Goal: Task Accomplishment & Management: Use online tool/utility

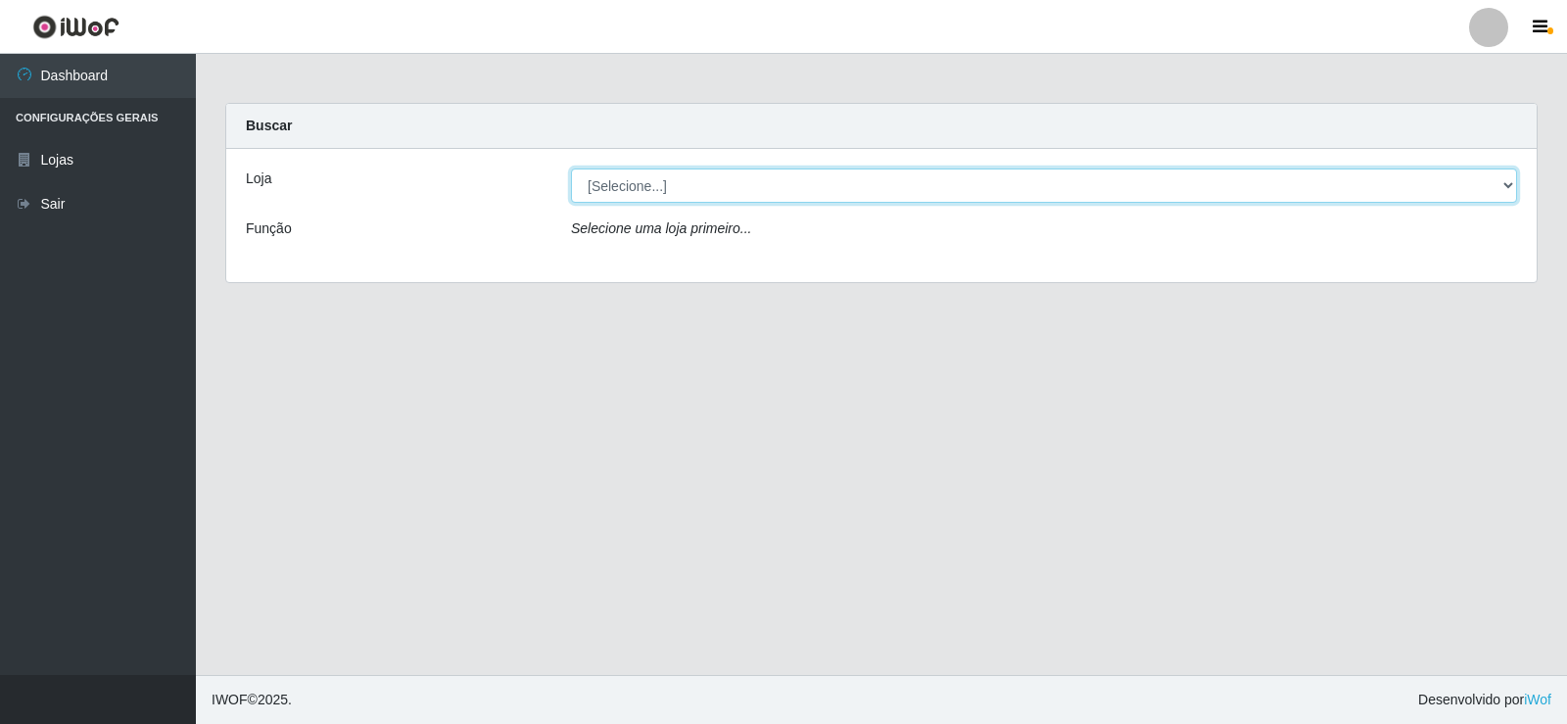
click at [641, 190] on select "[Selecione...] Rede Compras Supermercados - LOJA 2" at bounding box center [1044, 185] width 946 height 34
select select "161"
click at [571, 168] on select "[Selecione...] Rede Compras Supermercados - LOJA 2" at bounding box center [1044, 185] width 946 height 34
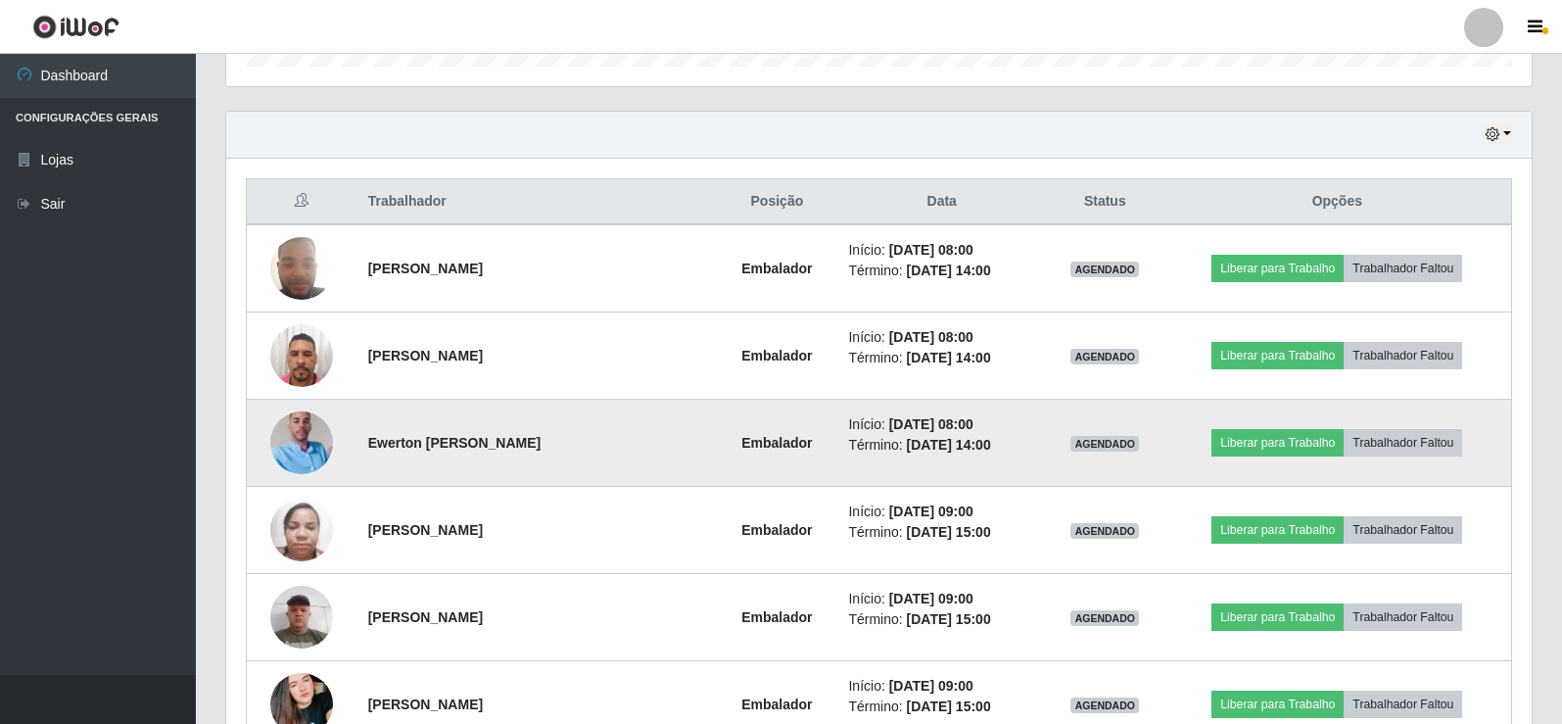
scroll to position [686, 0]
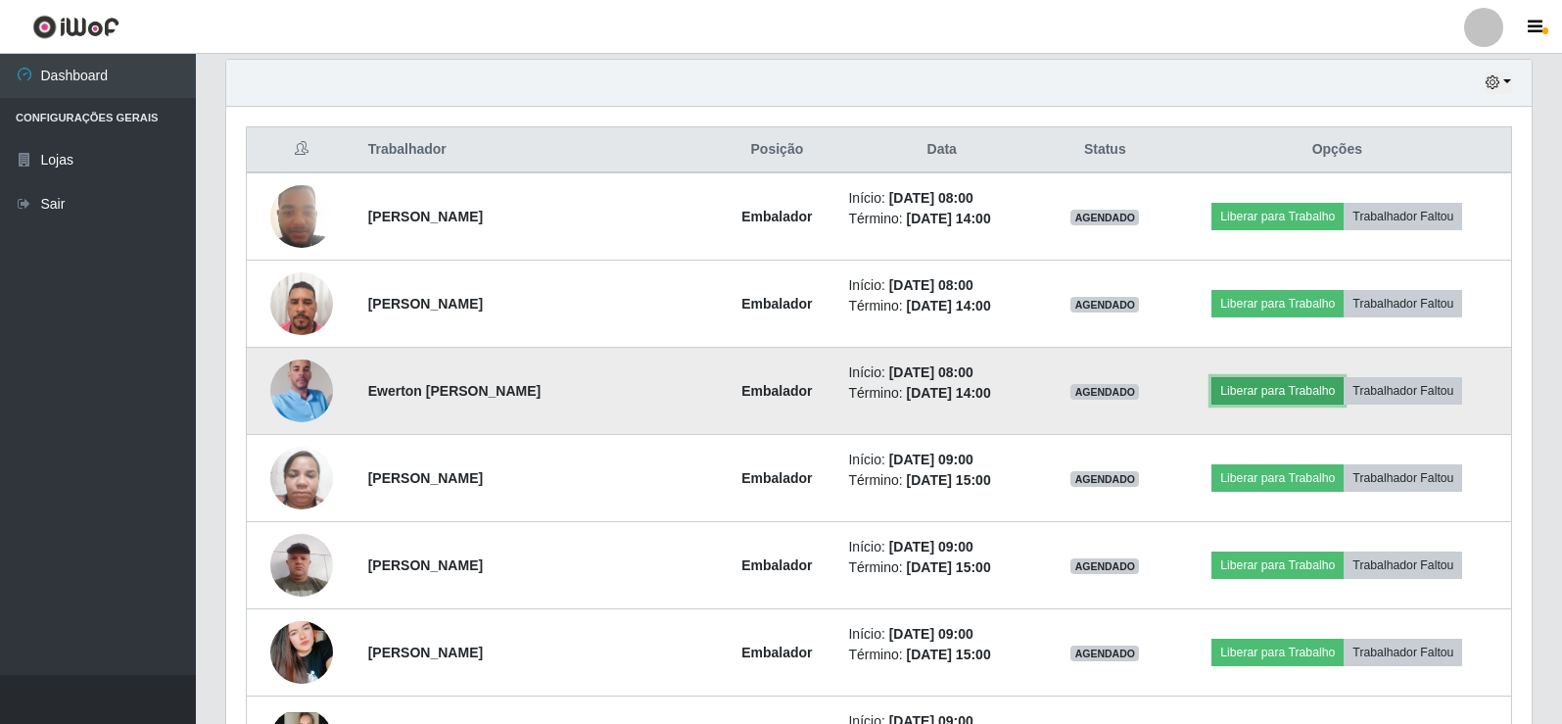
click at [1282, 400] on button "Liberar para Trabalho" at bounding box center [1278, 390] width 132 height 27
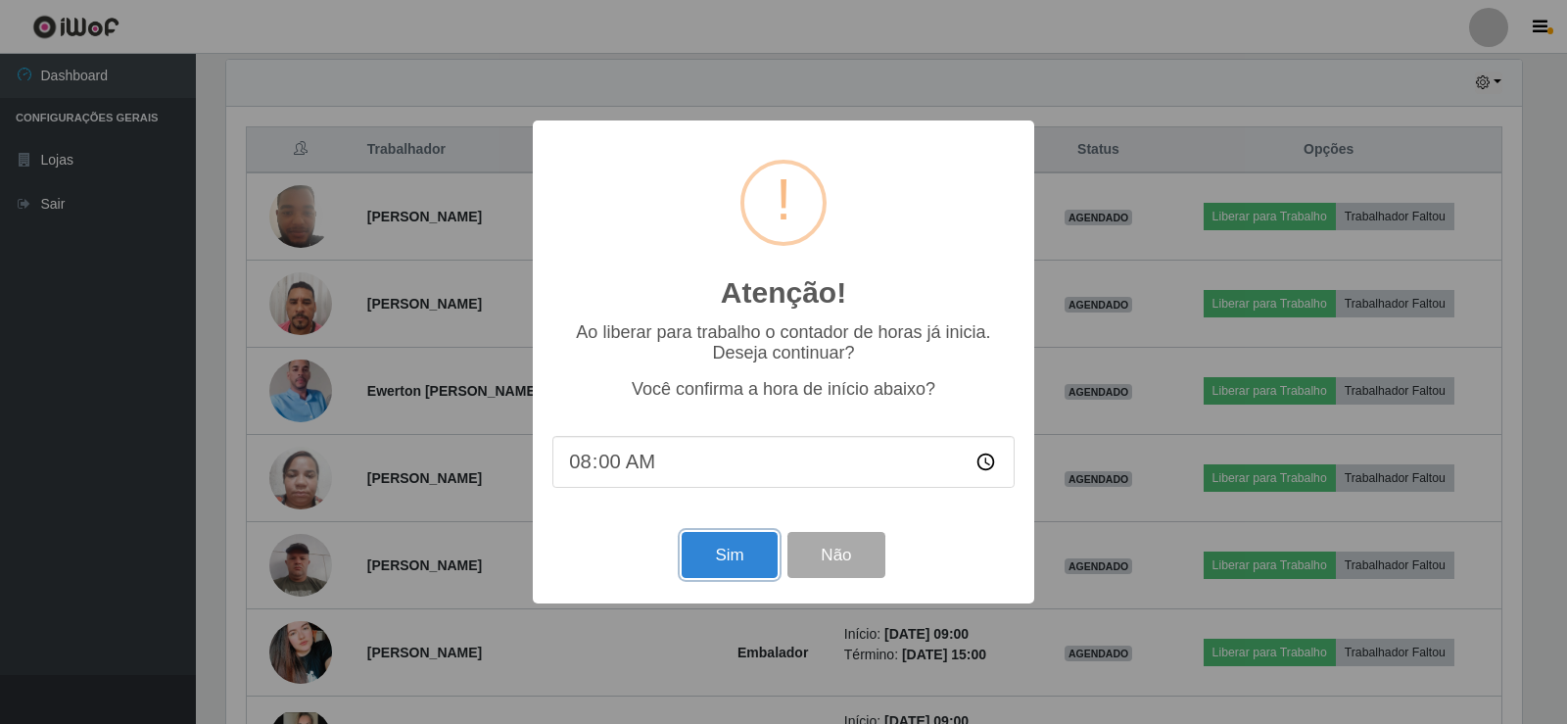
drag, startPoint x: 694, startPoint y: 560, endPoint x: 705, endPoint y: 546, distance: 18.2
click at [705, 550] on button "Sim" at bounding box center [729, 555] width 95 height 46
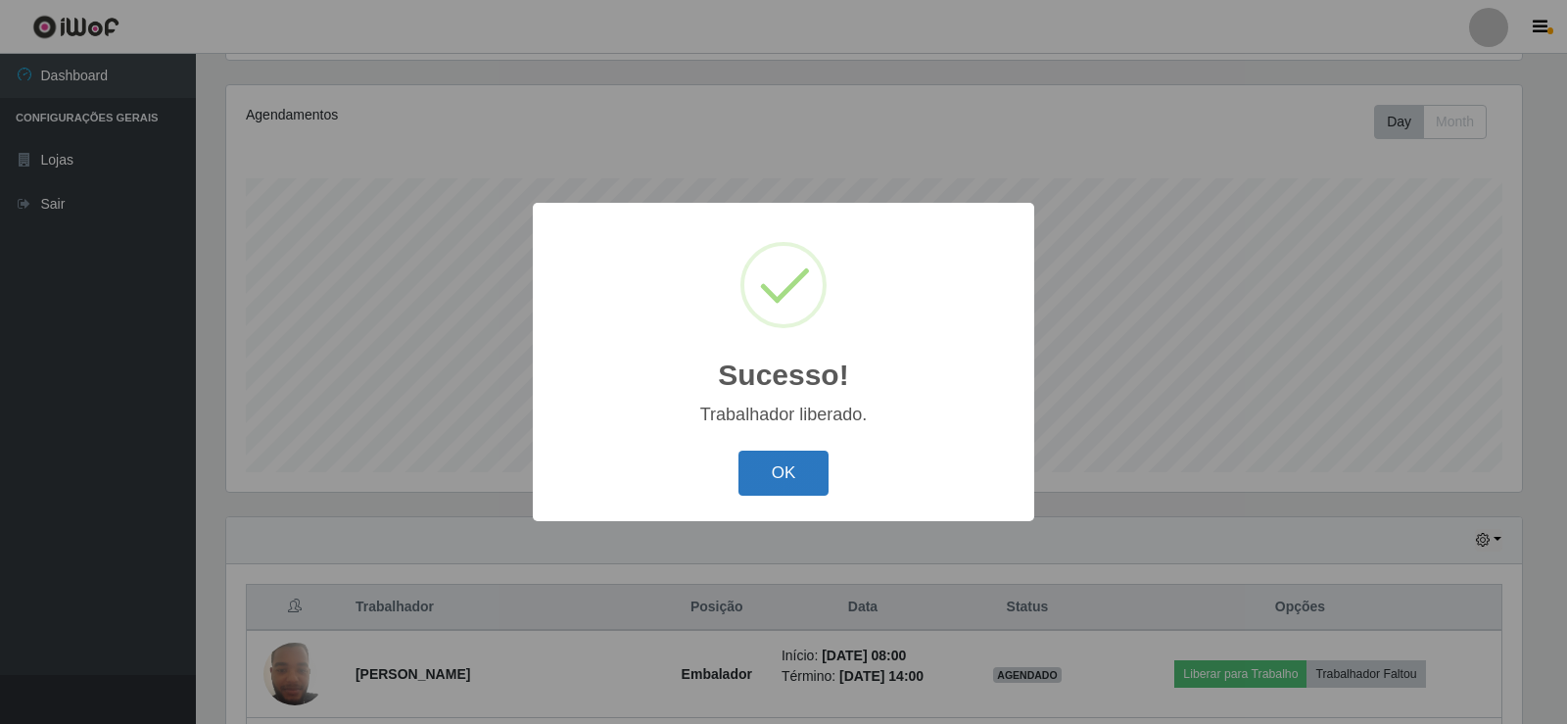
click at [805, 454] on button "OK" at bounding box center [784, 474] width 91 height 46
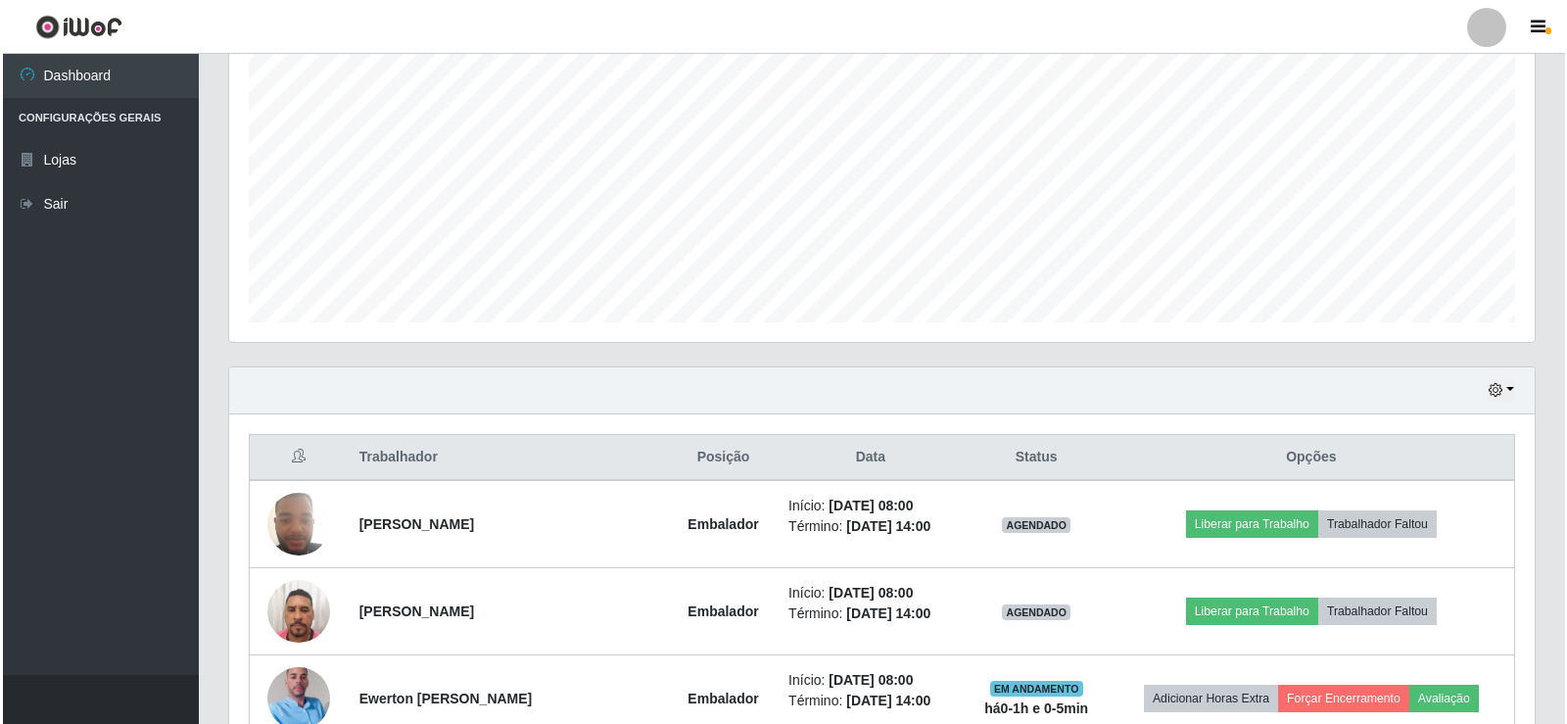
scroll to position [718, 0]
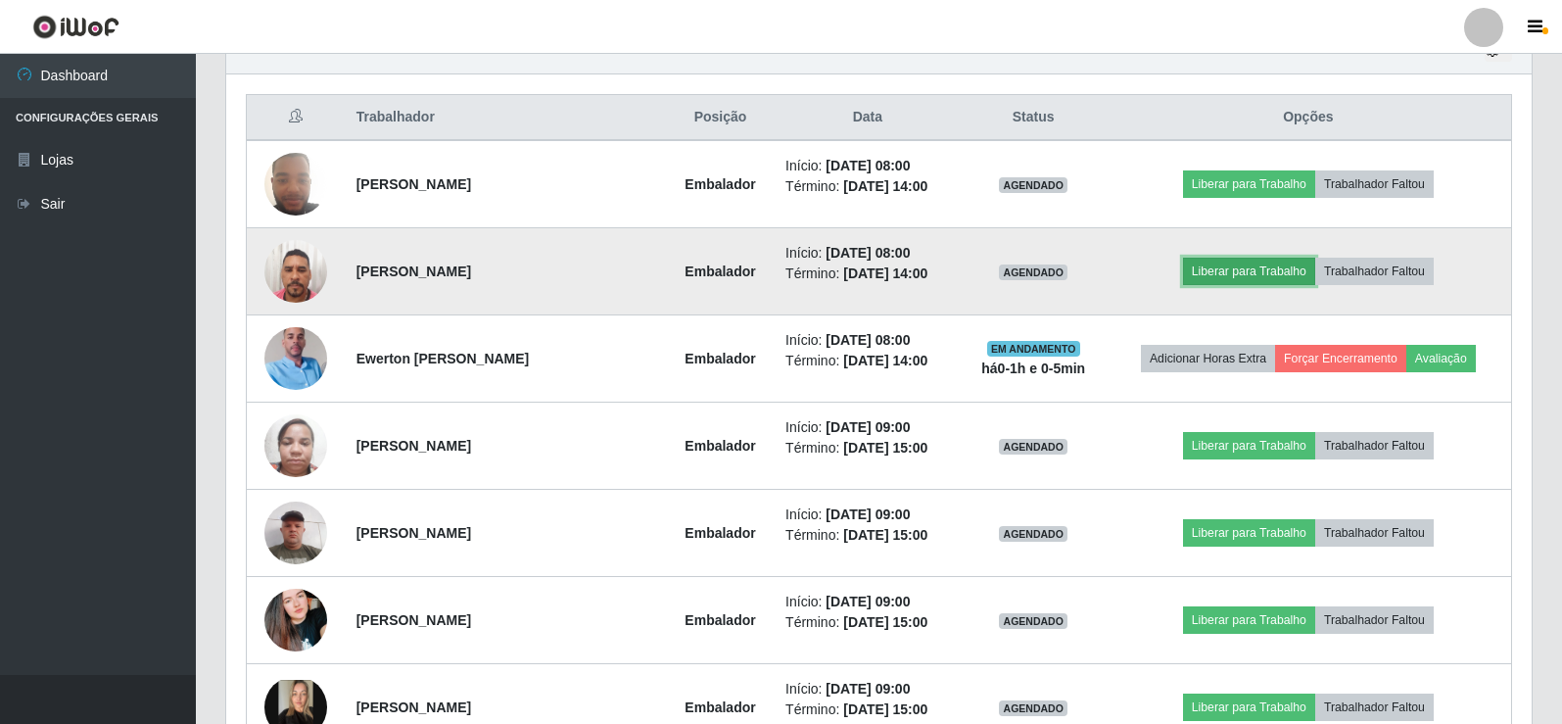
click at [1227, 264] on button "Liberar para Trabalho" at bounding box center [1249, 271] width 132 height 27
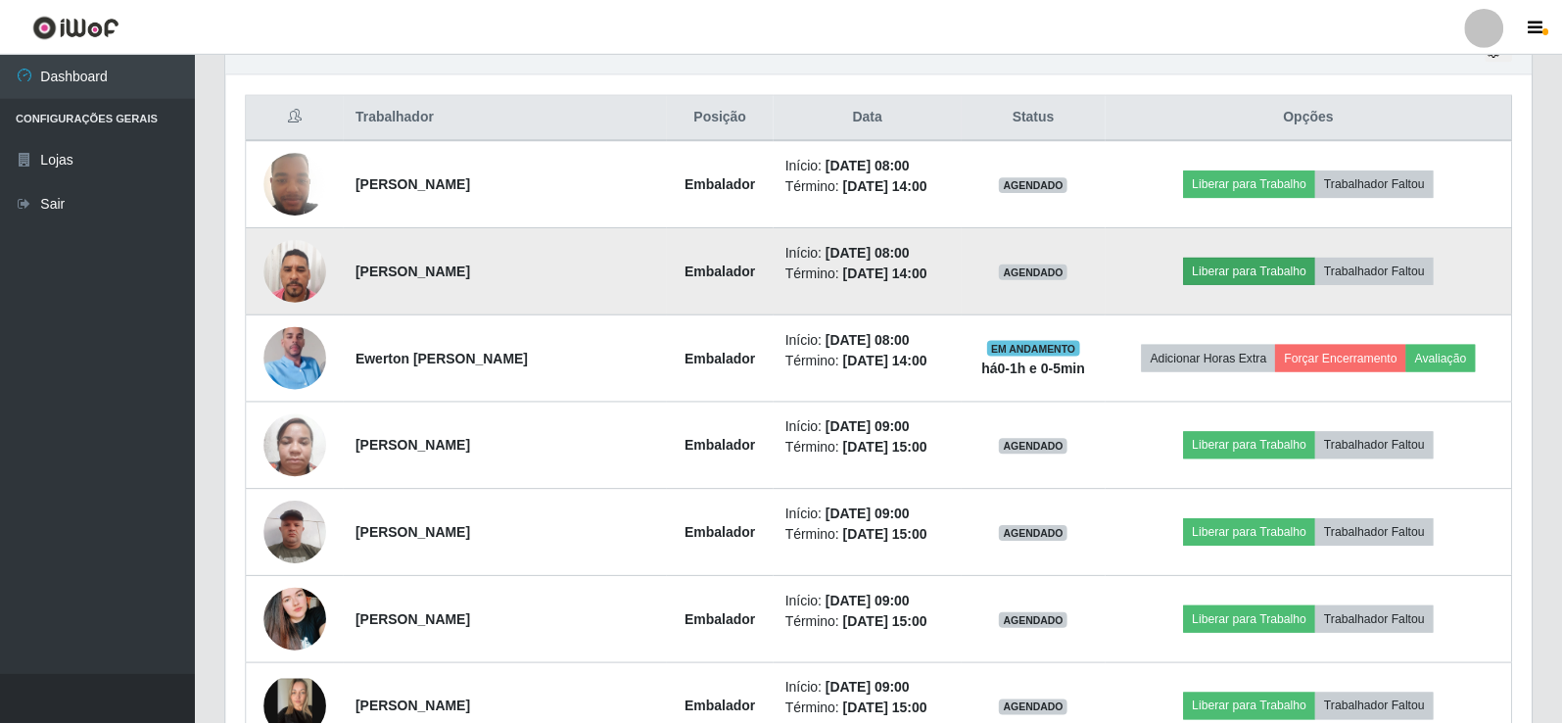
scroll to position [406, 1296]
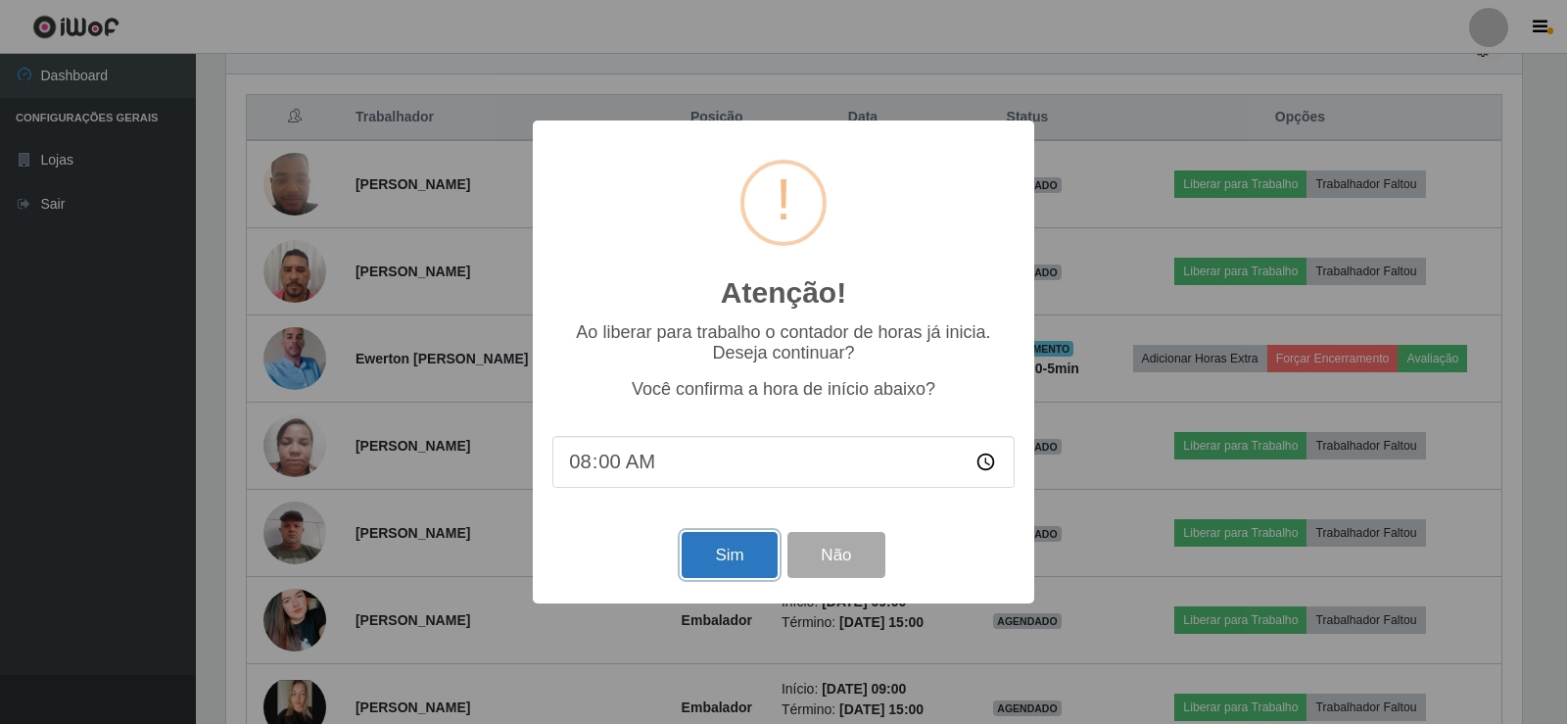
click at [745, 543] on button "Sim" at bounding box center [729, 555] width 95 height 46
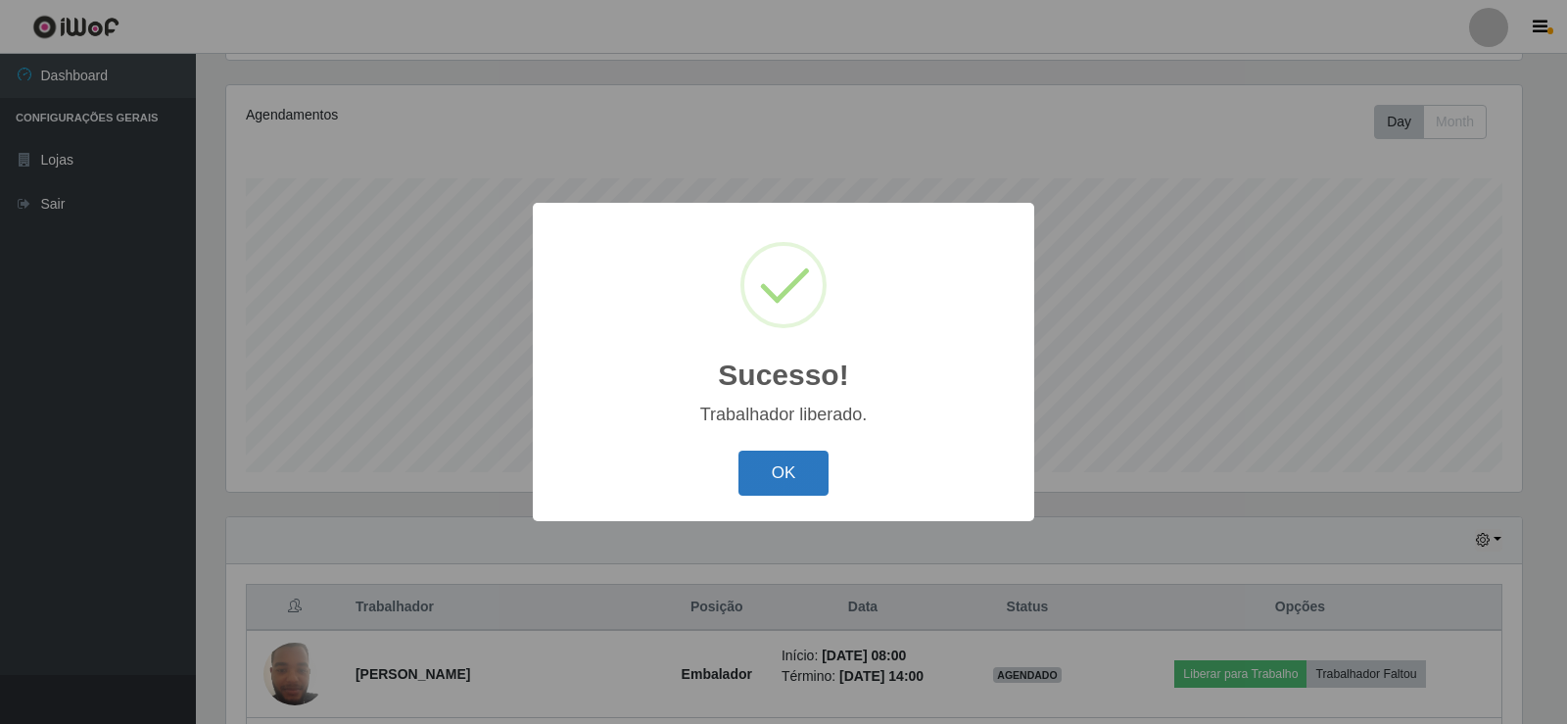
click at [786, 470] on button "OK" at bounding box center [784, 474] width 91 height 46
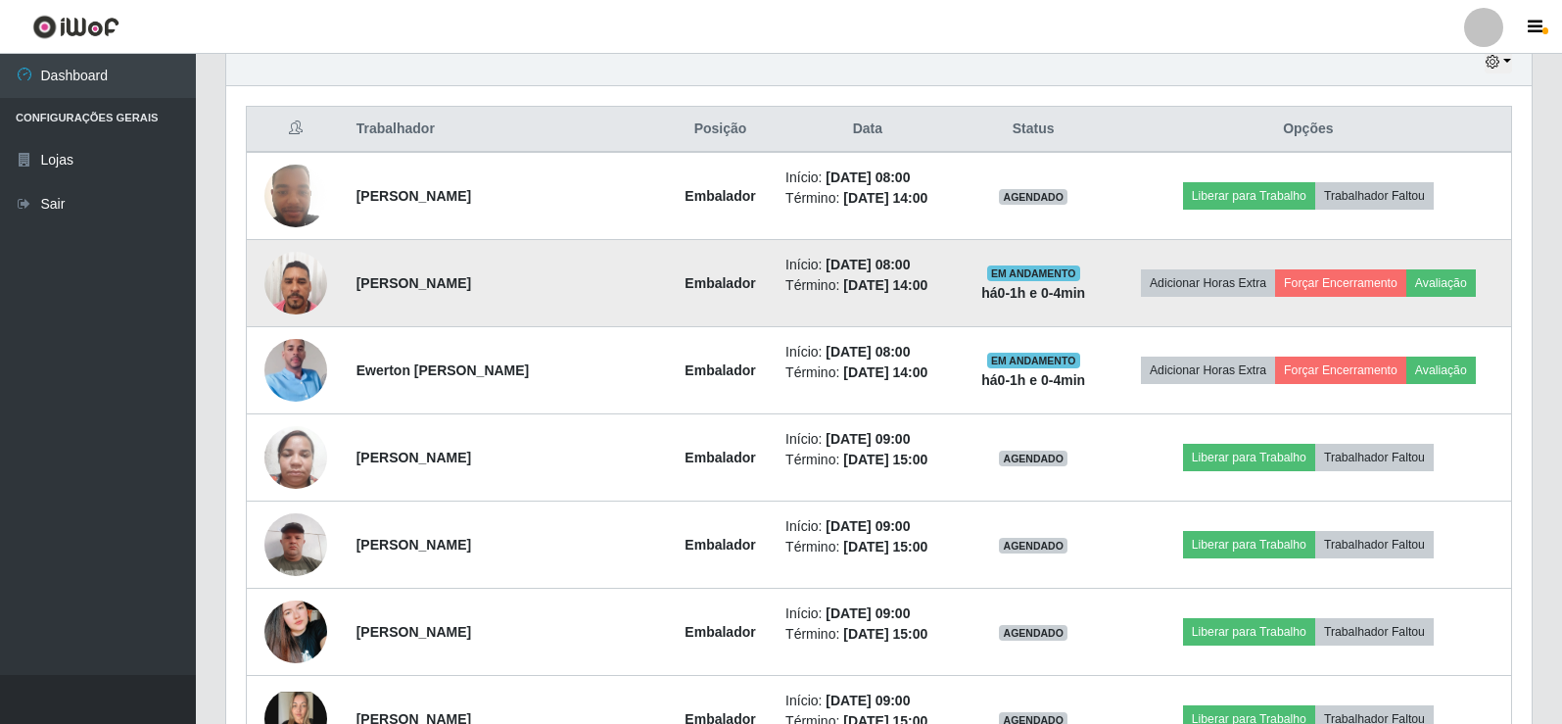
scroll to position [718, 0]
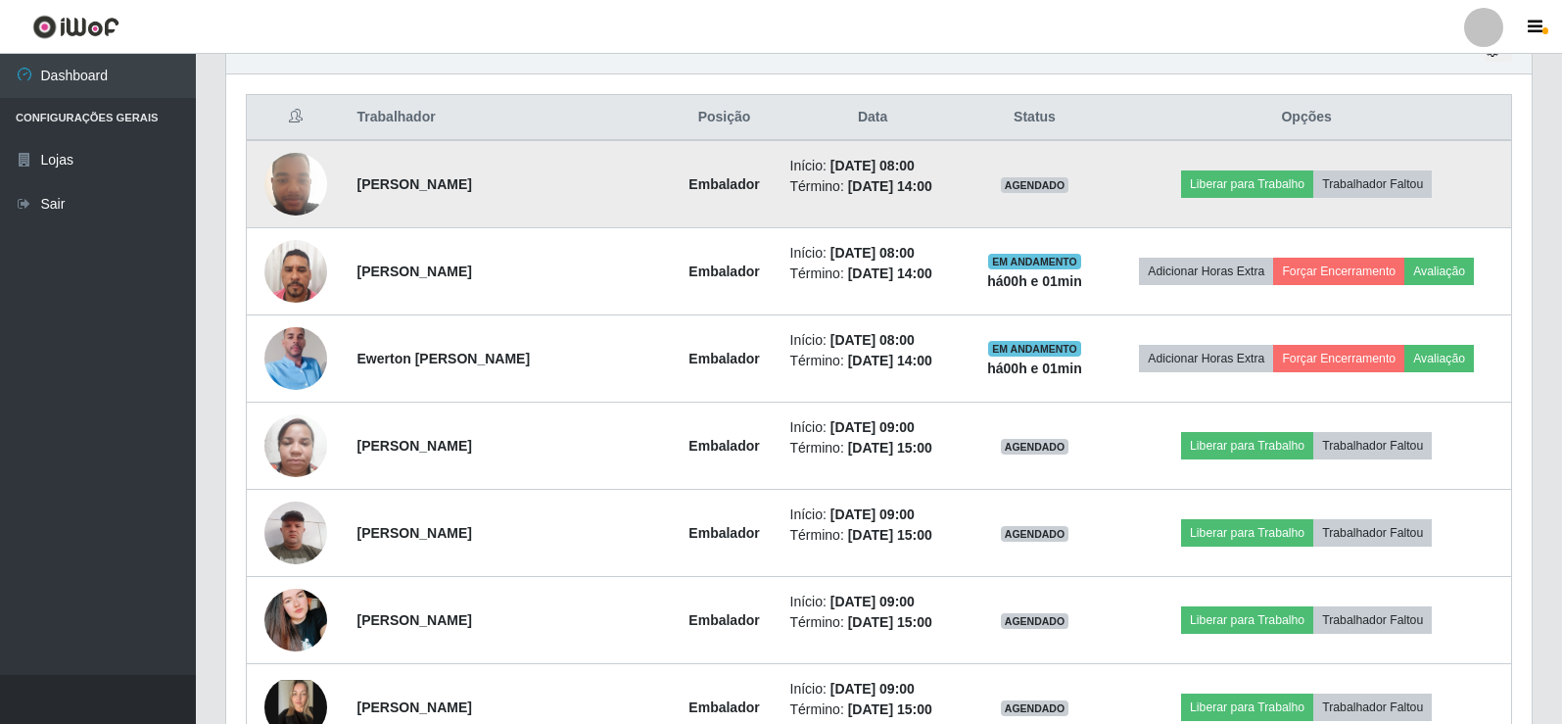
click at [1247, 168] on td "Liberar para Trabalho Trabalhador Faltou" at bounding box center [1306, 184] width 409 height 88
click at [1244, 180] on button "Liberar para Trabalho" at bounding box center [1247, 183] width 132 height 27
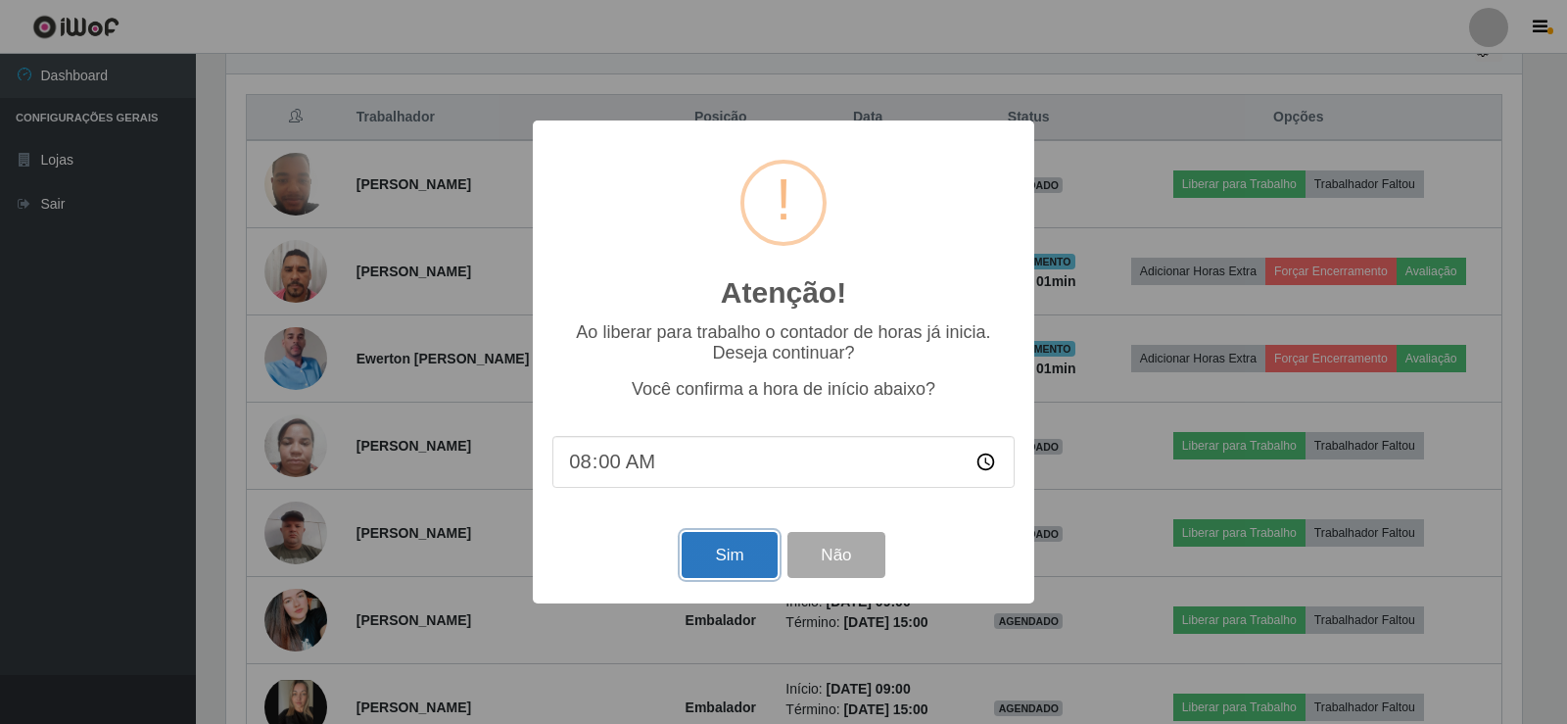
click at [747, 545] on button "Sim" at bounding box center [729, 555] width 95 height 46
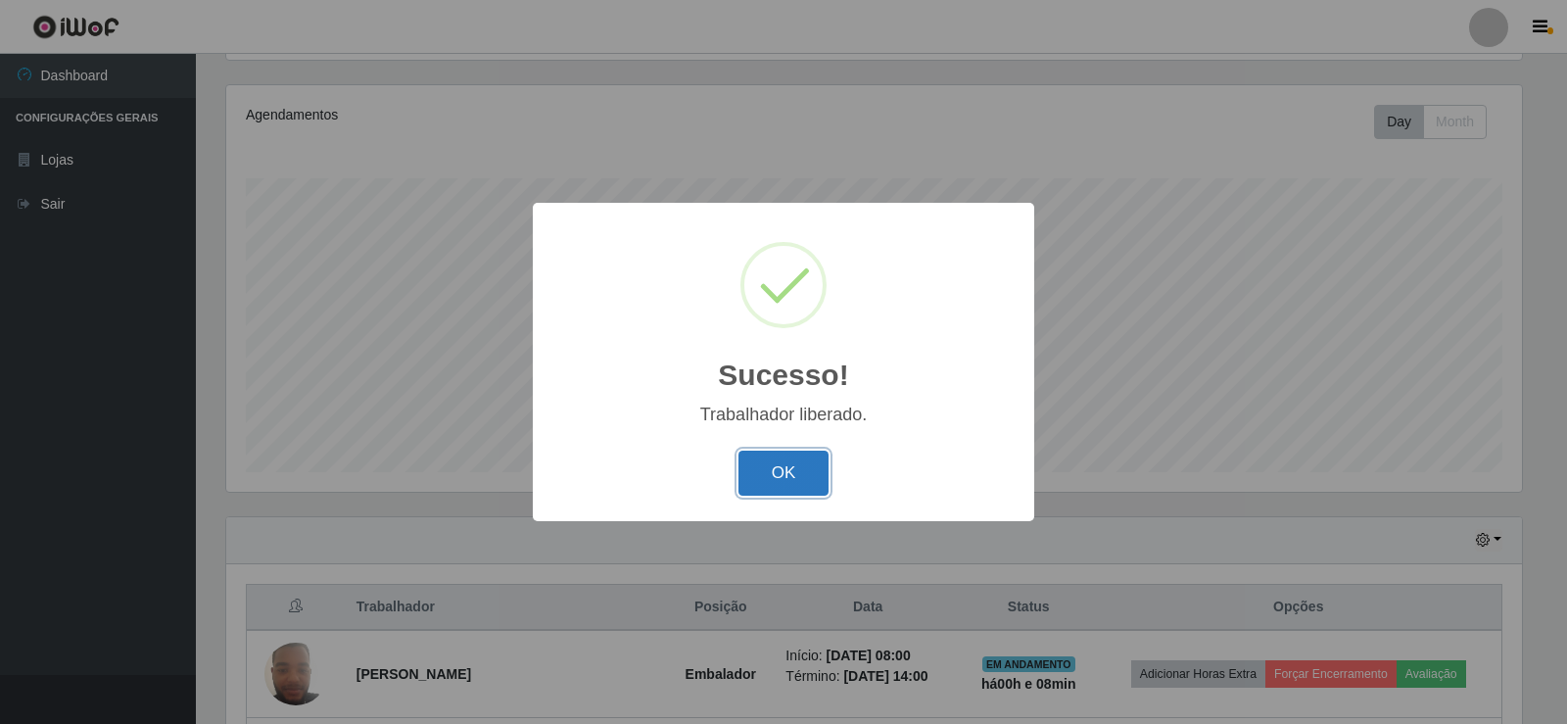
click at [807, 484] on button "OK" at bounding box center [784, 474] width 91 height 46
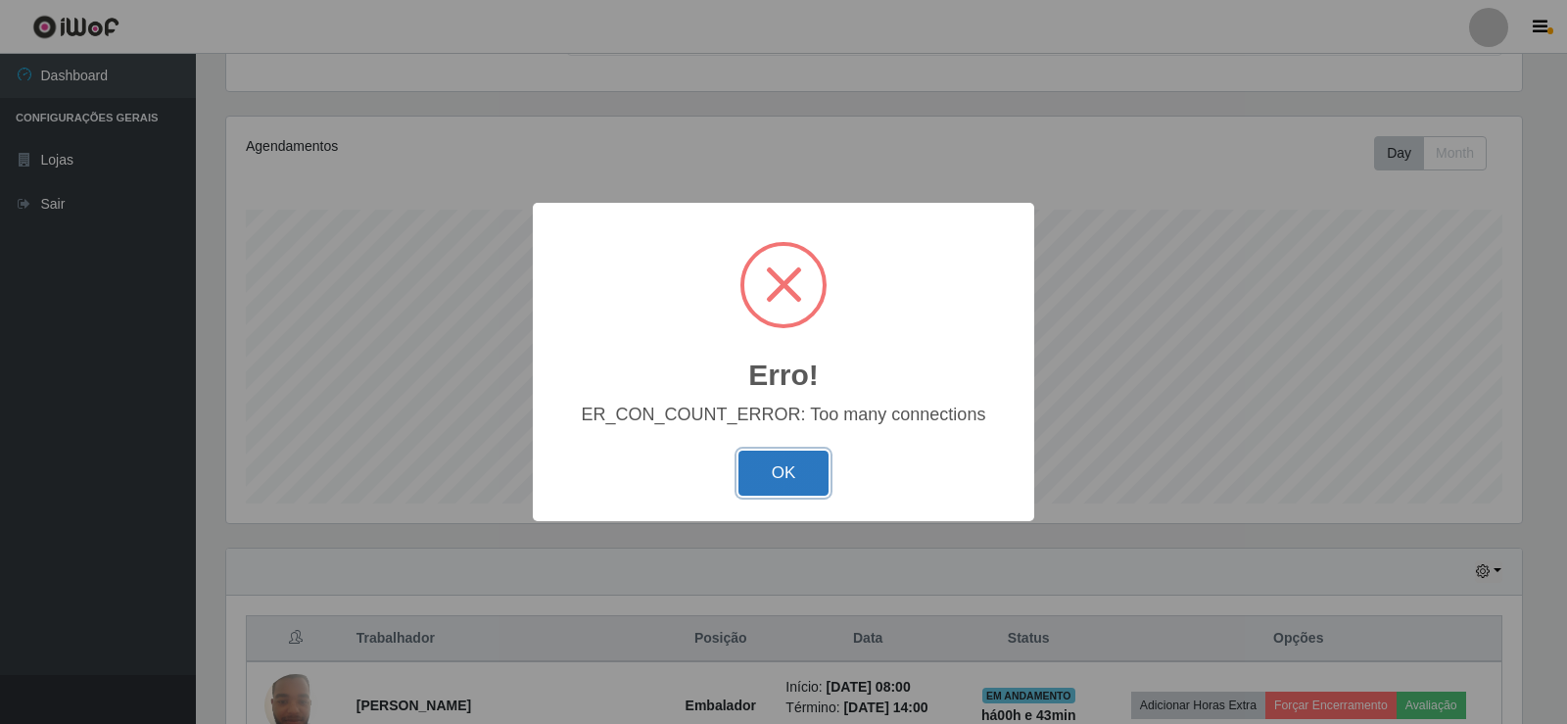
click at [791, 475] on button "OK" at bounding box center [784, 474] width 91 height 46
click at [821, 470] on button "OK" at bounding box center [784, 474] width 91 height 46
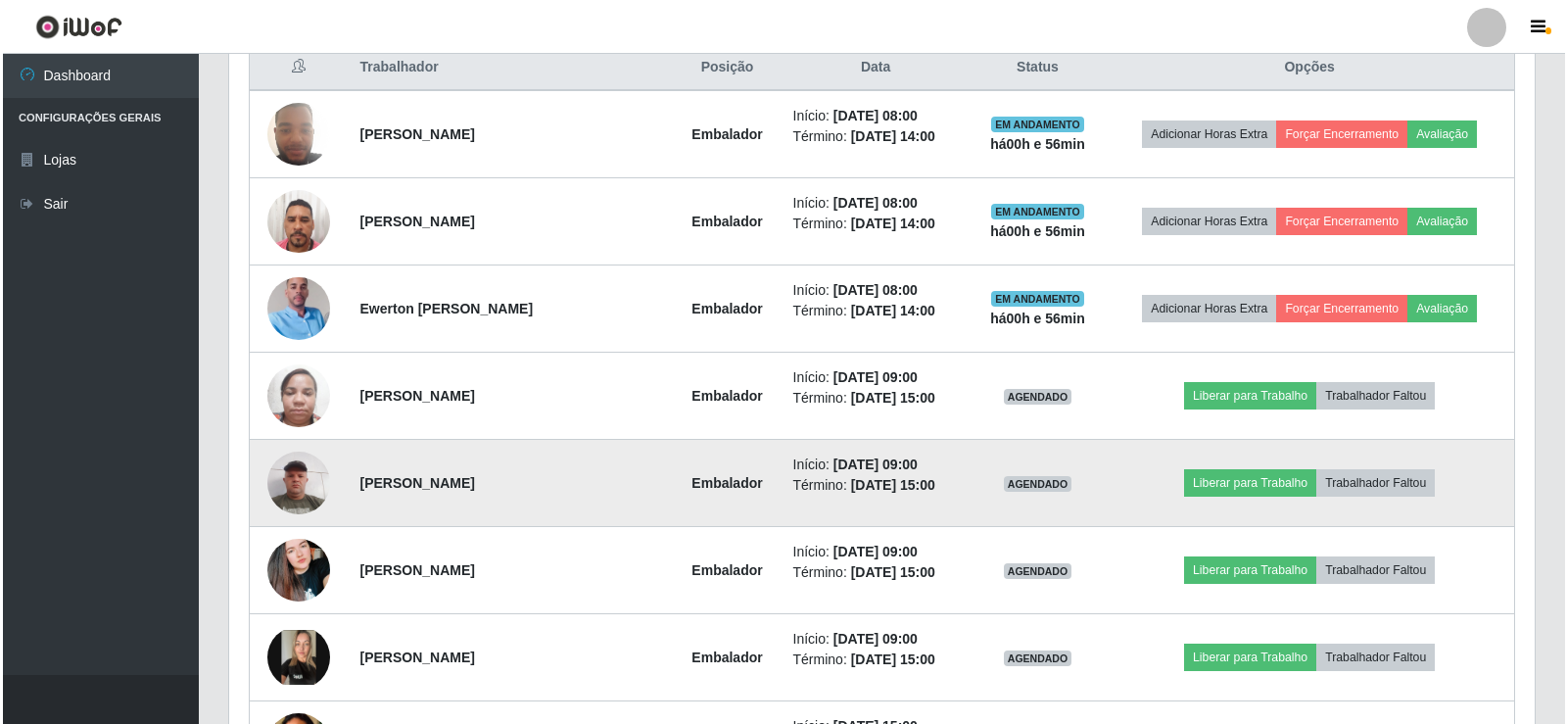
scroll to position [883, 0]
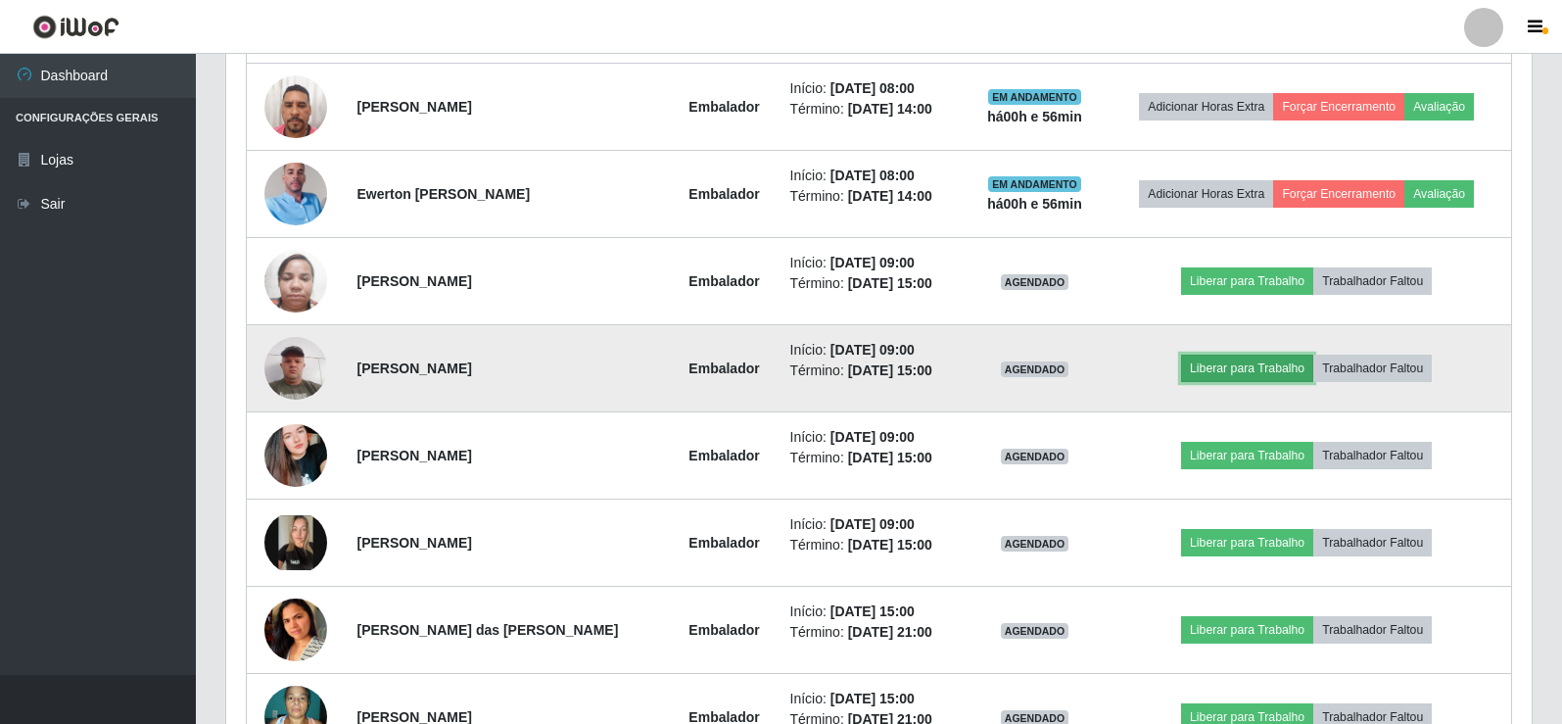
click at [1244, 362] on button "Liberar para Trabalho" at bounding box center [1247, 368] width 132 height 27
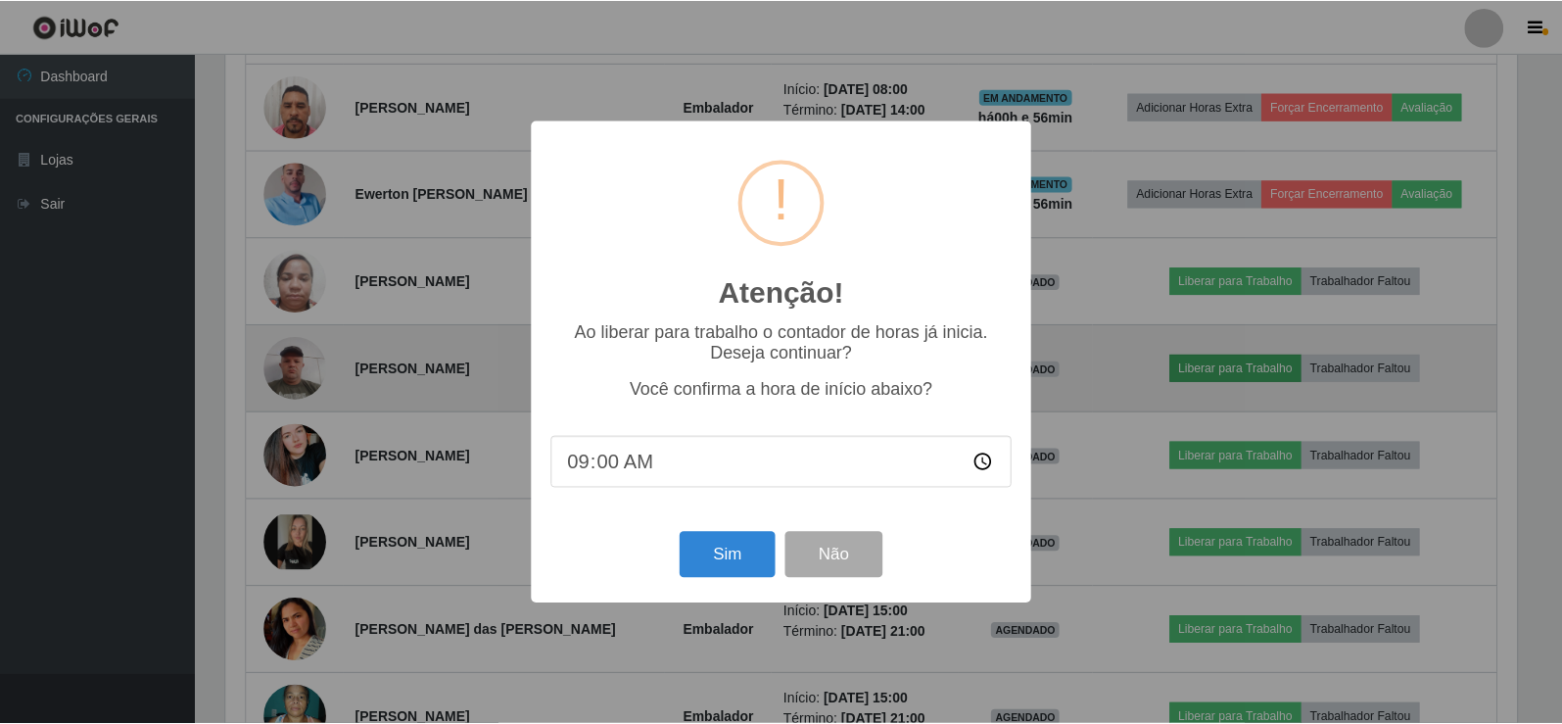
scroll to position [406, 1296]
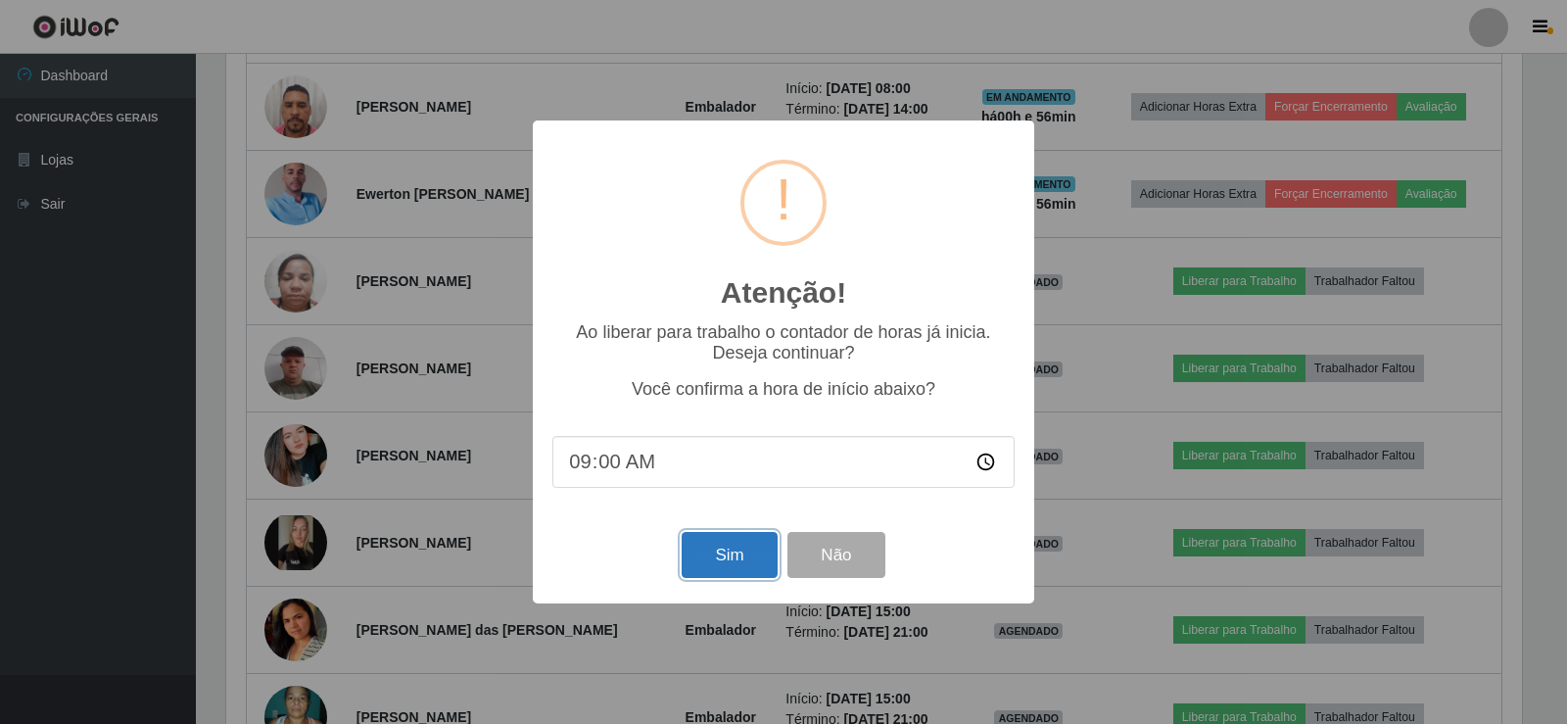
click at [732, 550] on button "Sim" at bounding box center [729, 555] width 95 height 46
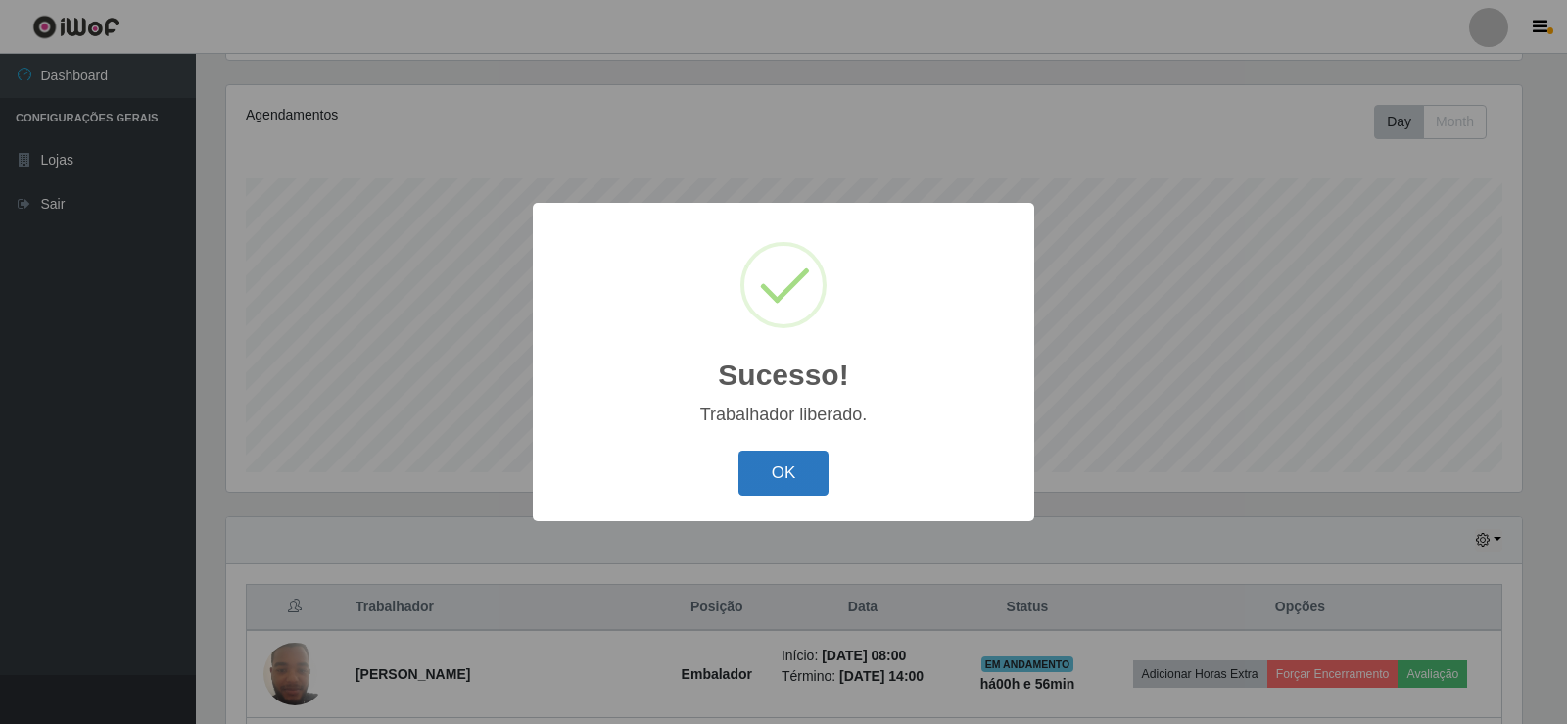
click at [790, 477] on button "OK" at bounding box center [784, 474] width 91 height 46
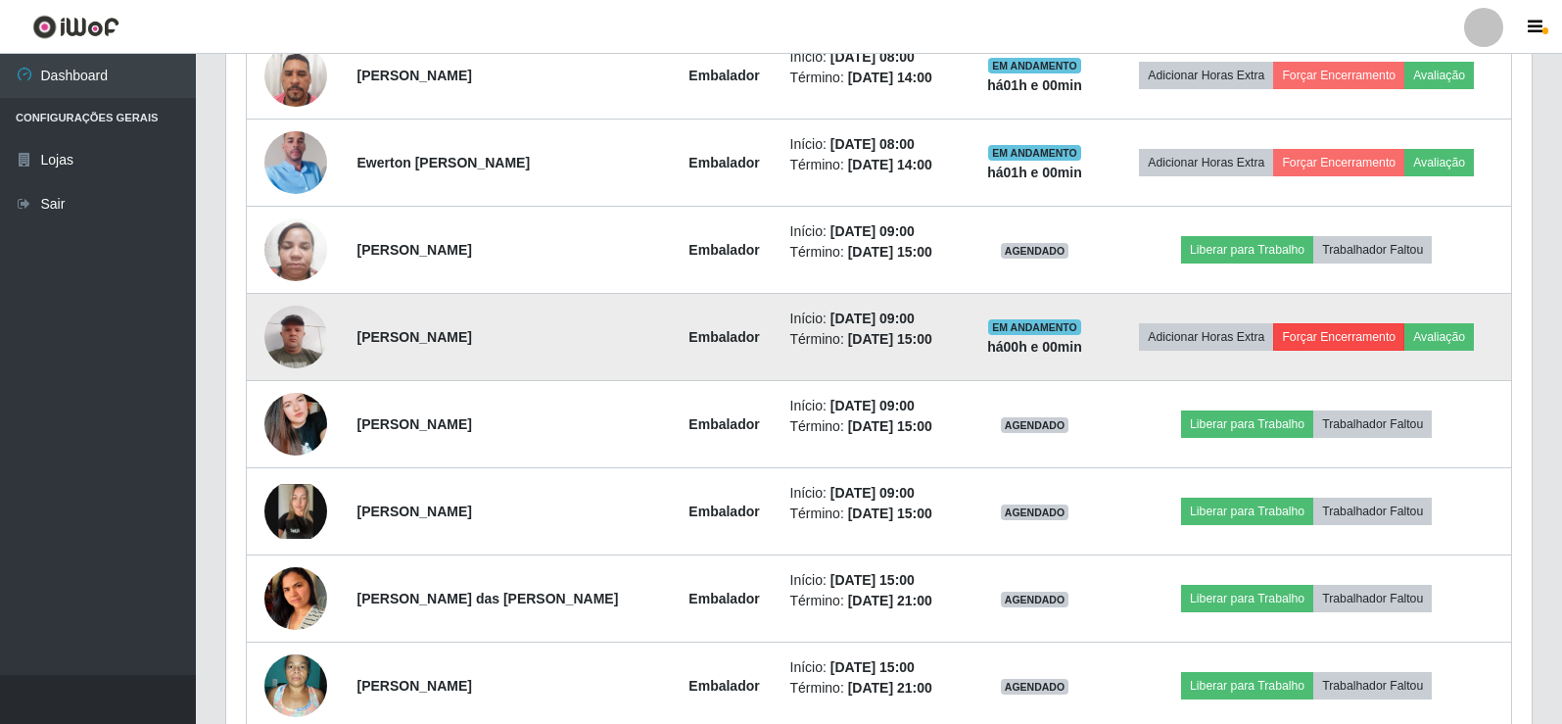
scroll to position [1012, 0]
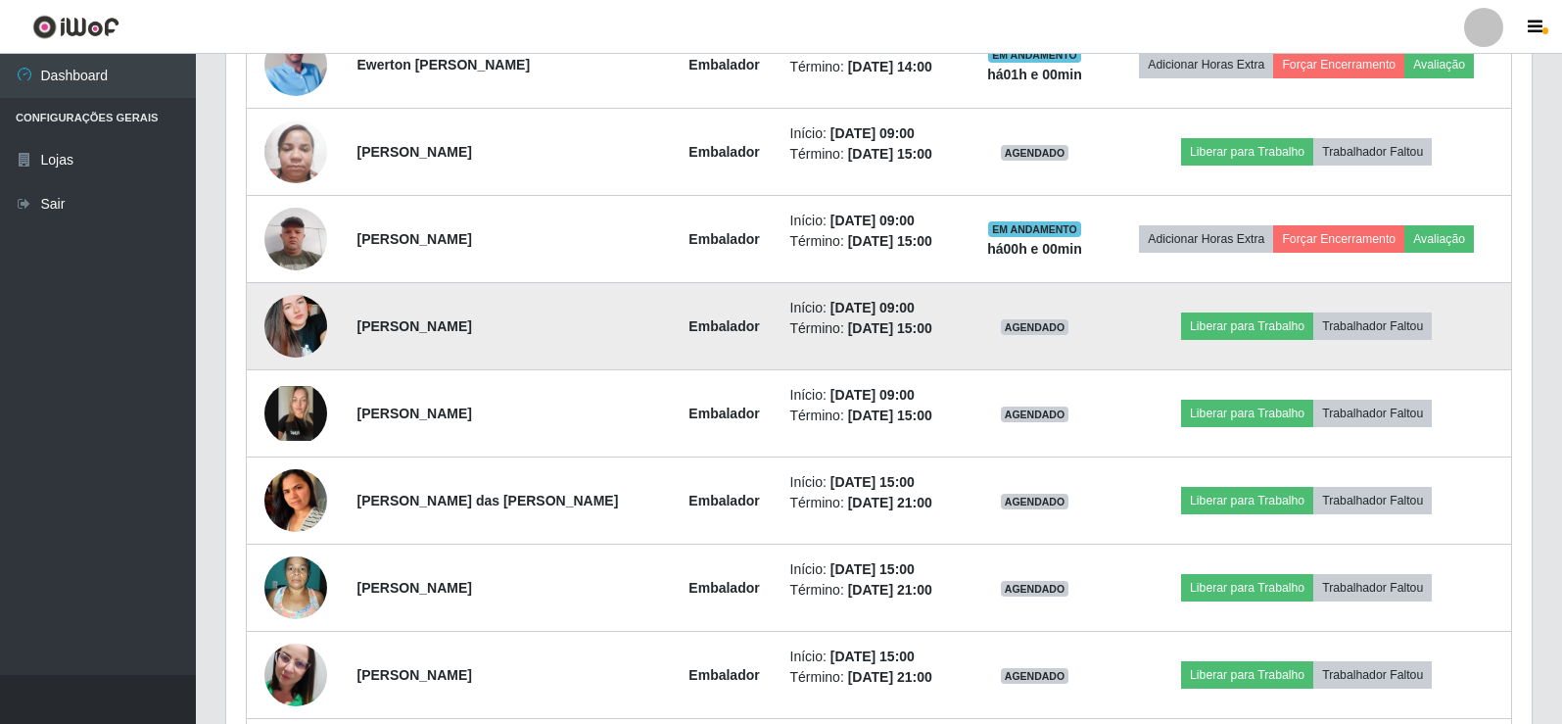
click at [1250, 308] on td "Liberar para Trabalho Trabalhador Faltou" at bounding box center [1306, 326] width 409 height 87
click at [1238, 324] on button "Liberar para Trabalho" at bounding box center [1247, 325] width 132 height 27
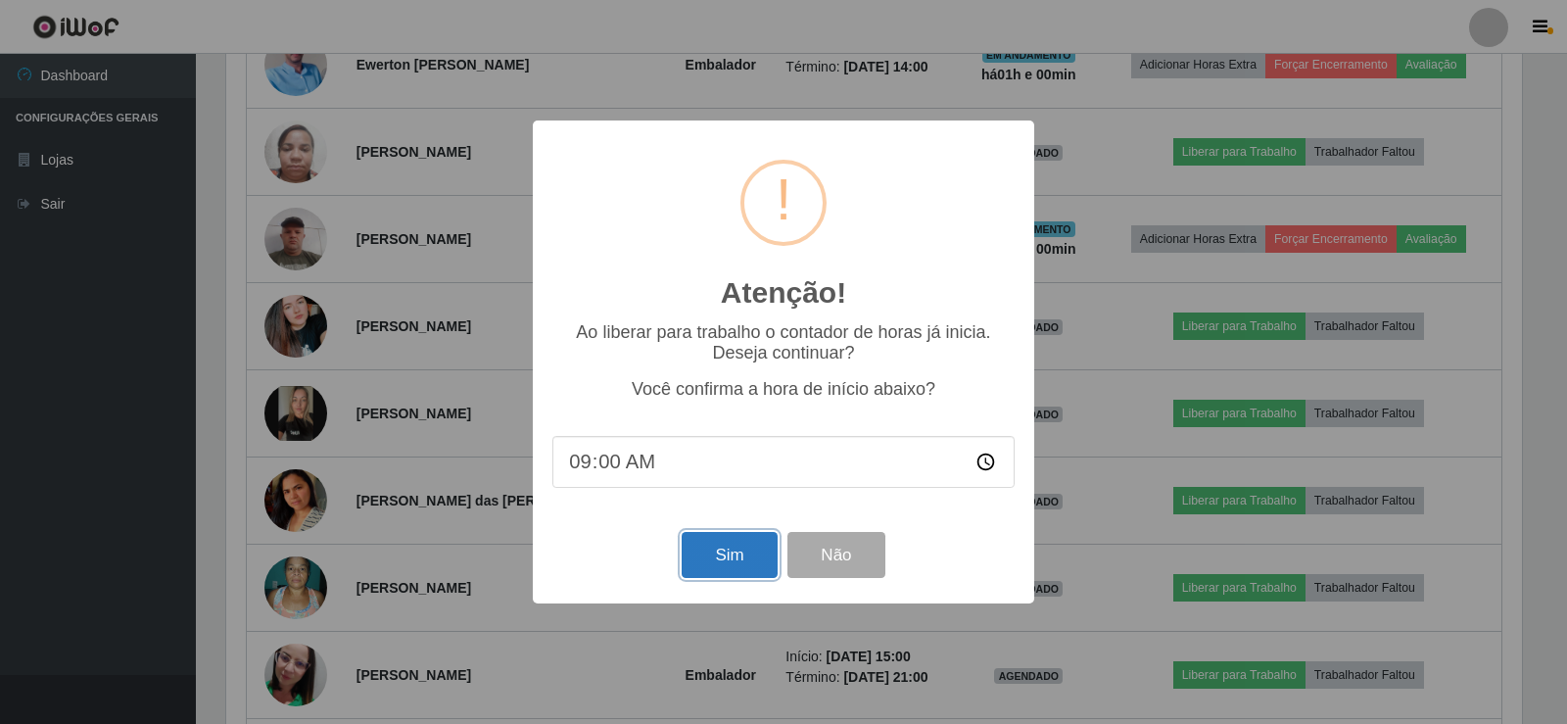
click at [726, 561] on button "Sim" at bounding box center [729, 555] width 95 height 46
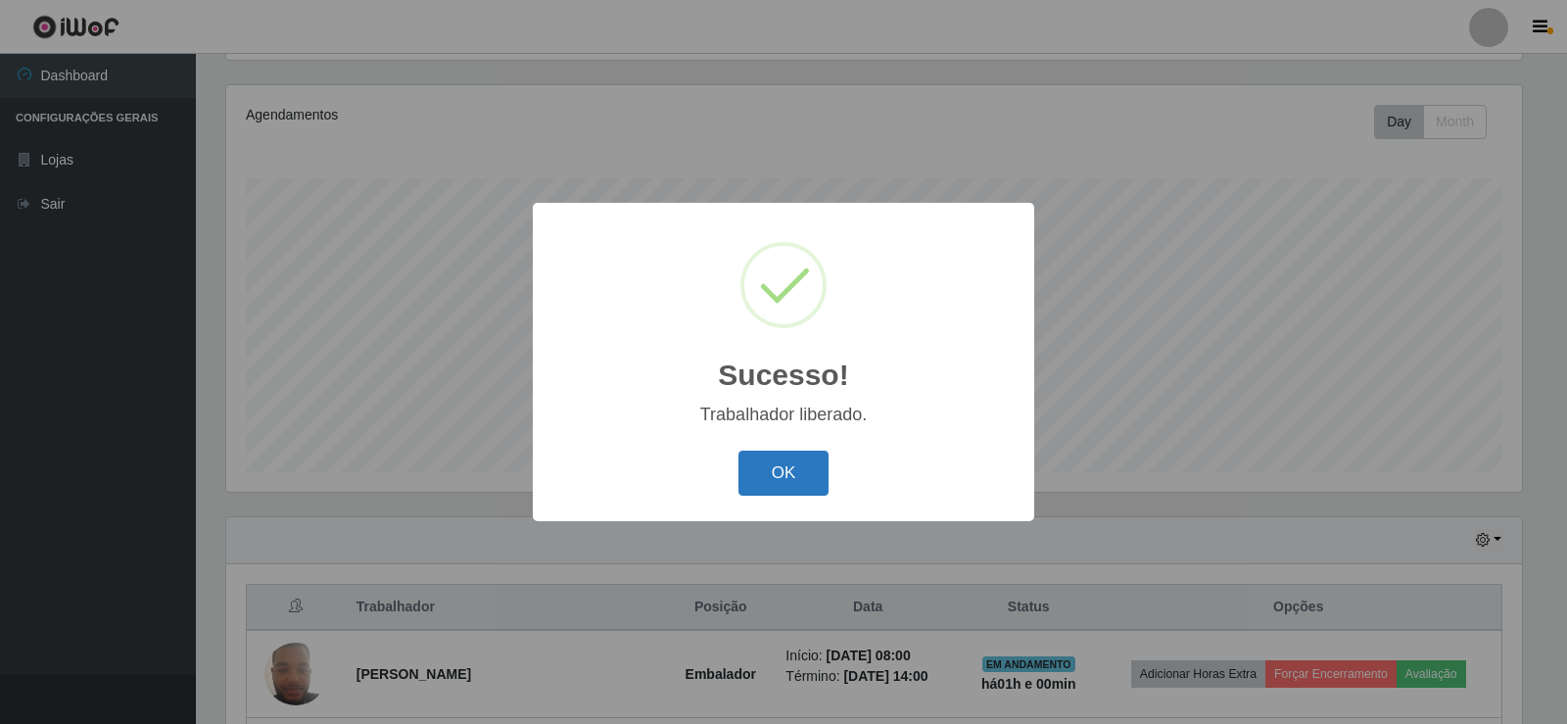
click at [771, 466] on button "OK" at bounding box center [784, 474] width 91 height 46
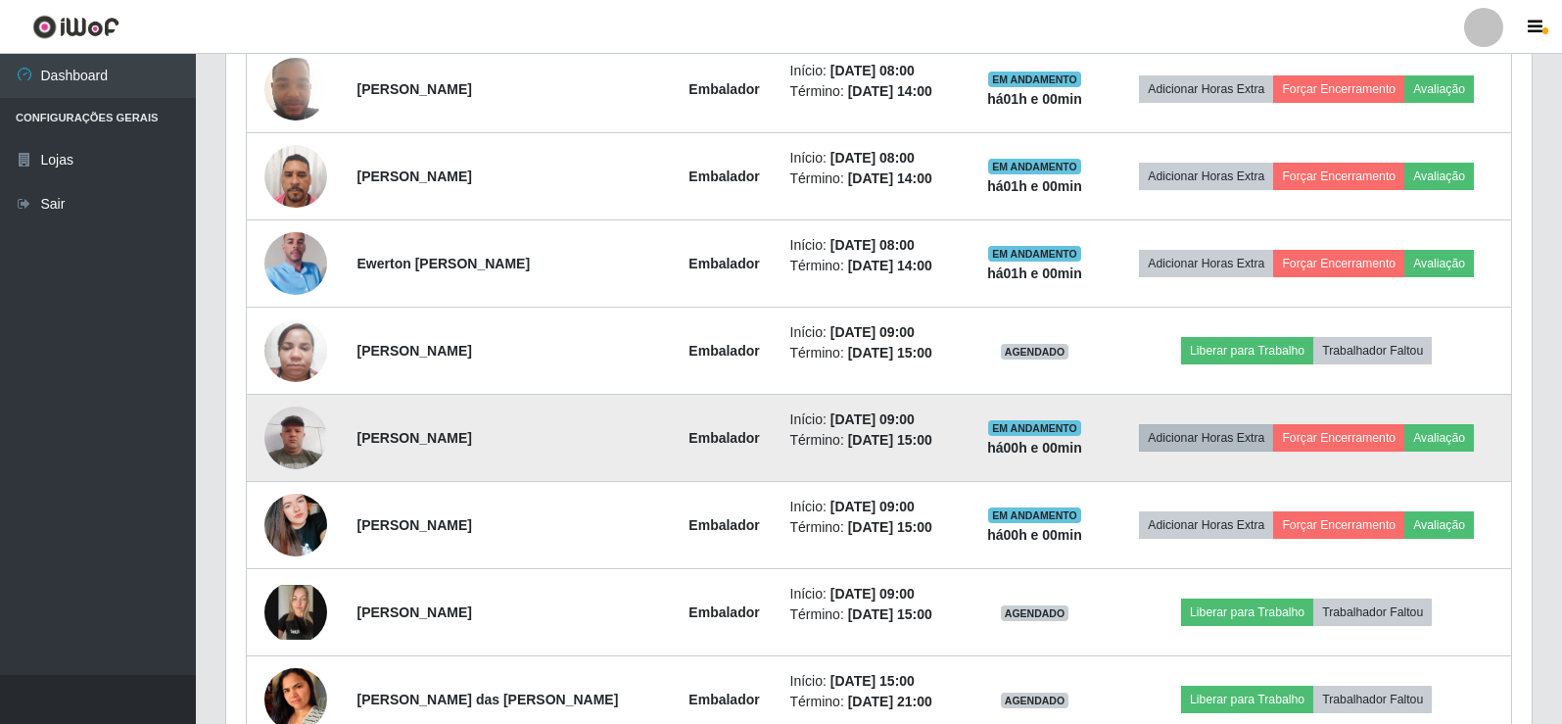
scroll to position [816, 0]
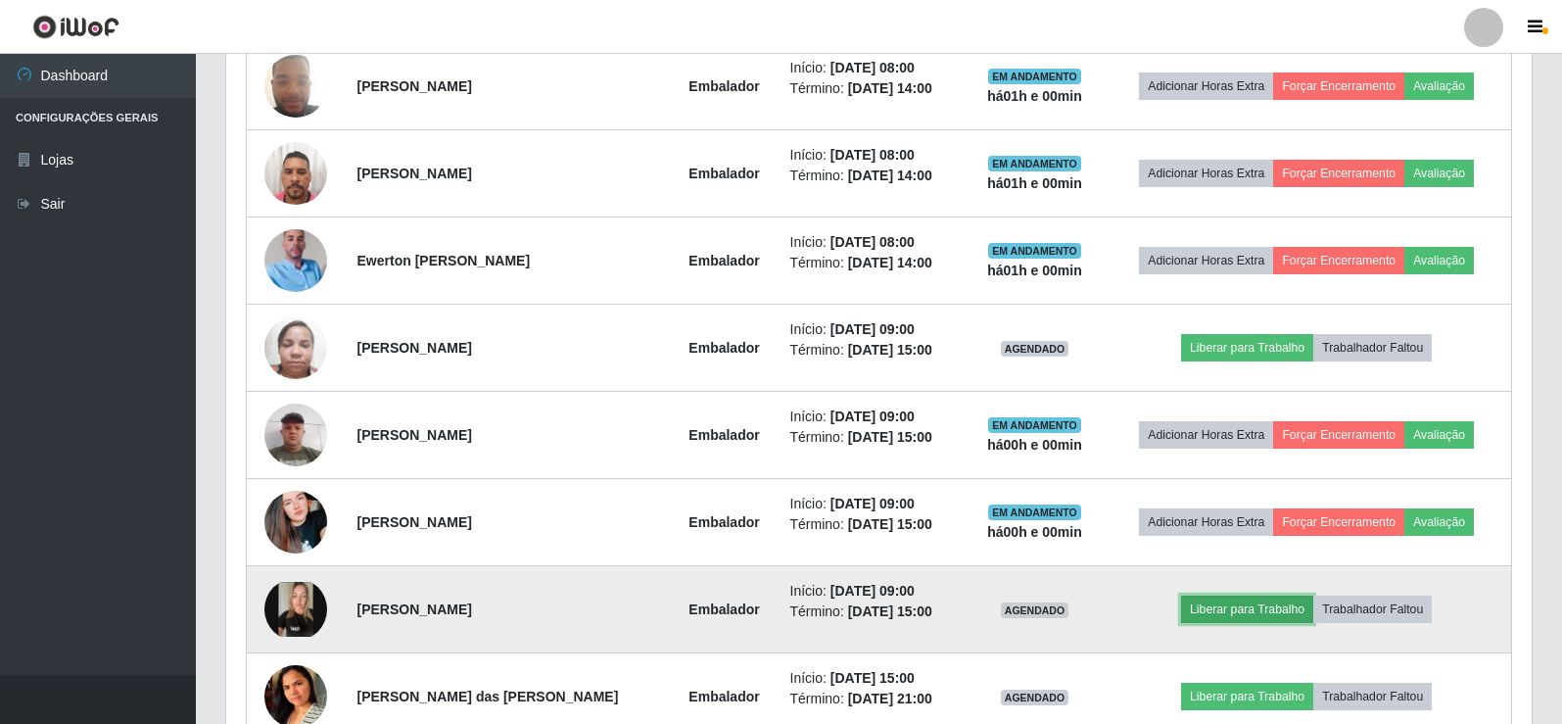
click at [1250, 623] on button "Liberar para Trabalho" at bounding box center [1247, 609] width 132 height 27
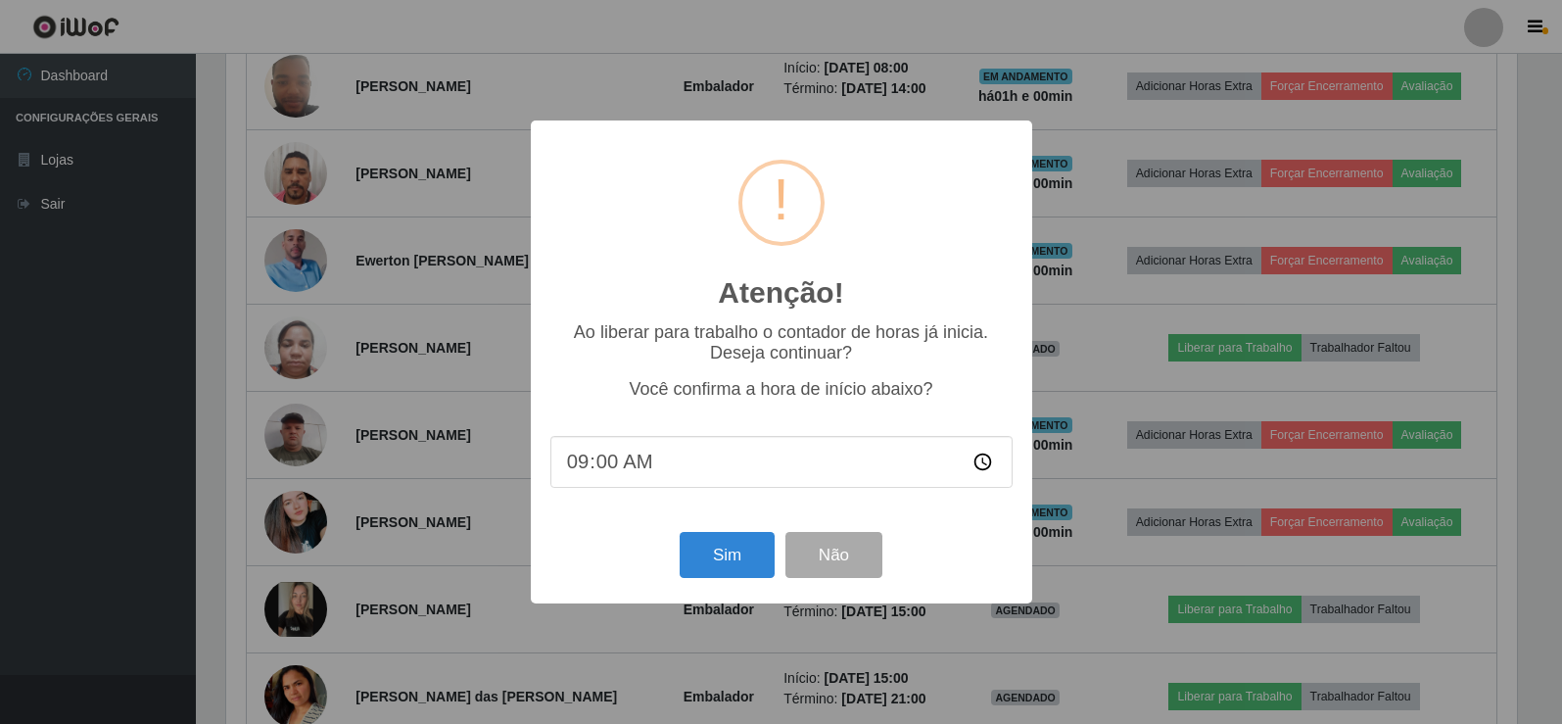
scroll to position [406, 1296]
click at [740, 551] on button "Sim" at bounding box center [729, 555] width 95 height 46
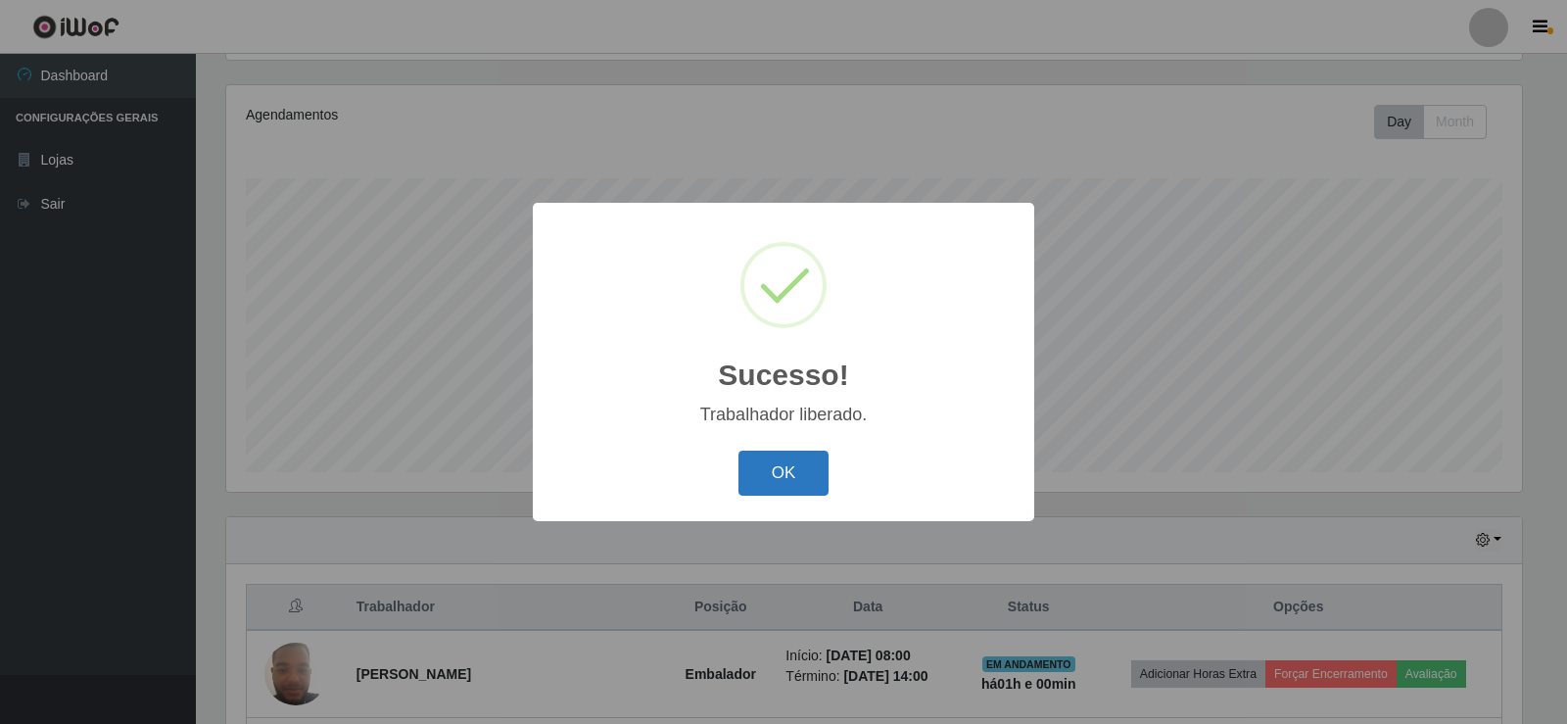
click at [740, 460] on button "OK" at bounding box center [784, 474] width 91 height 46
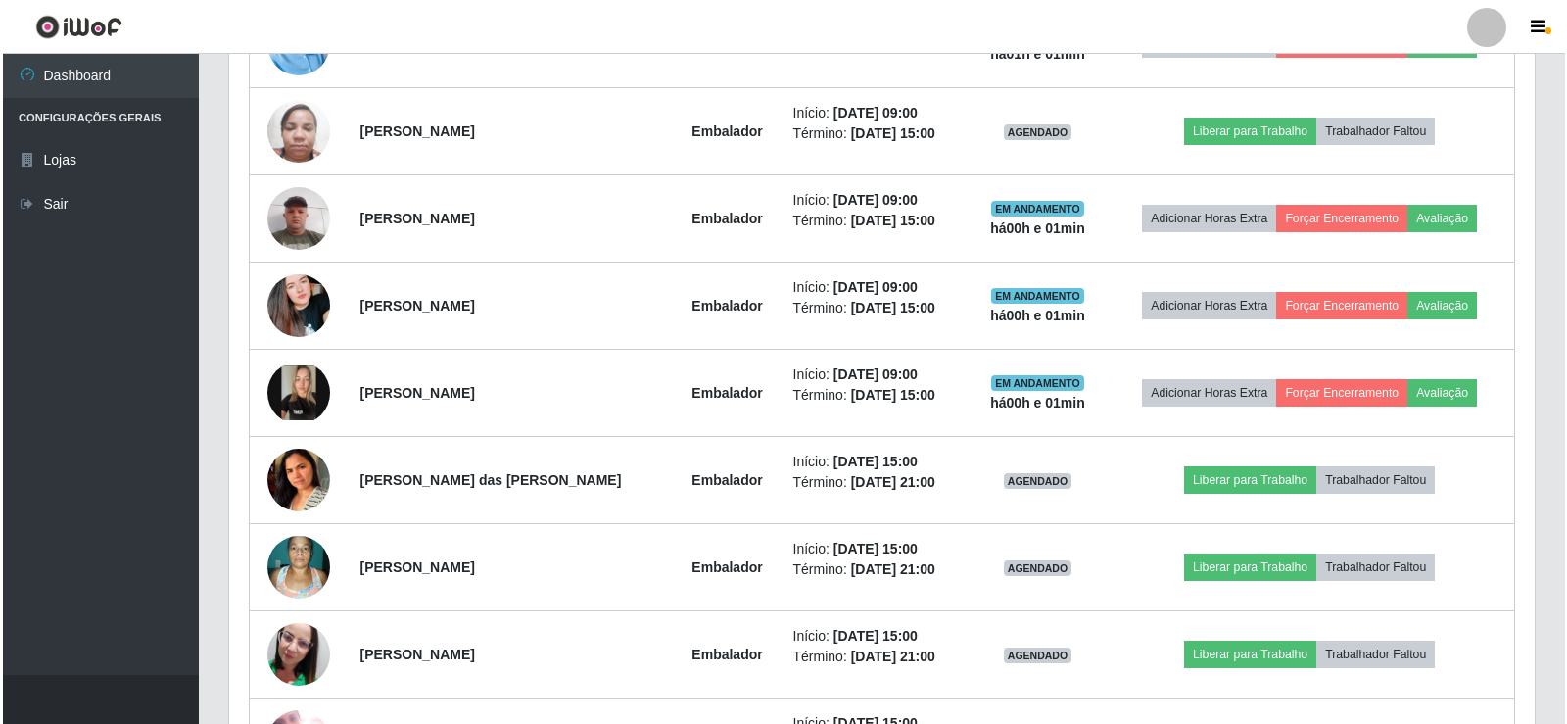
scroll to position [980, 0]
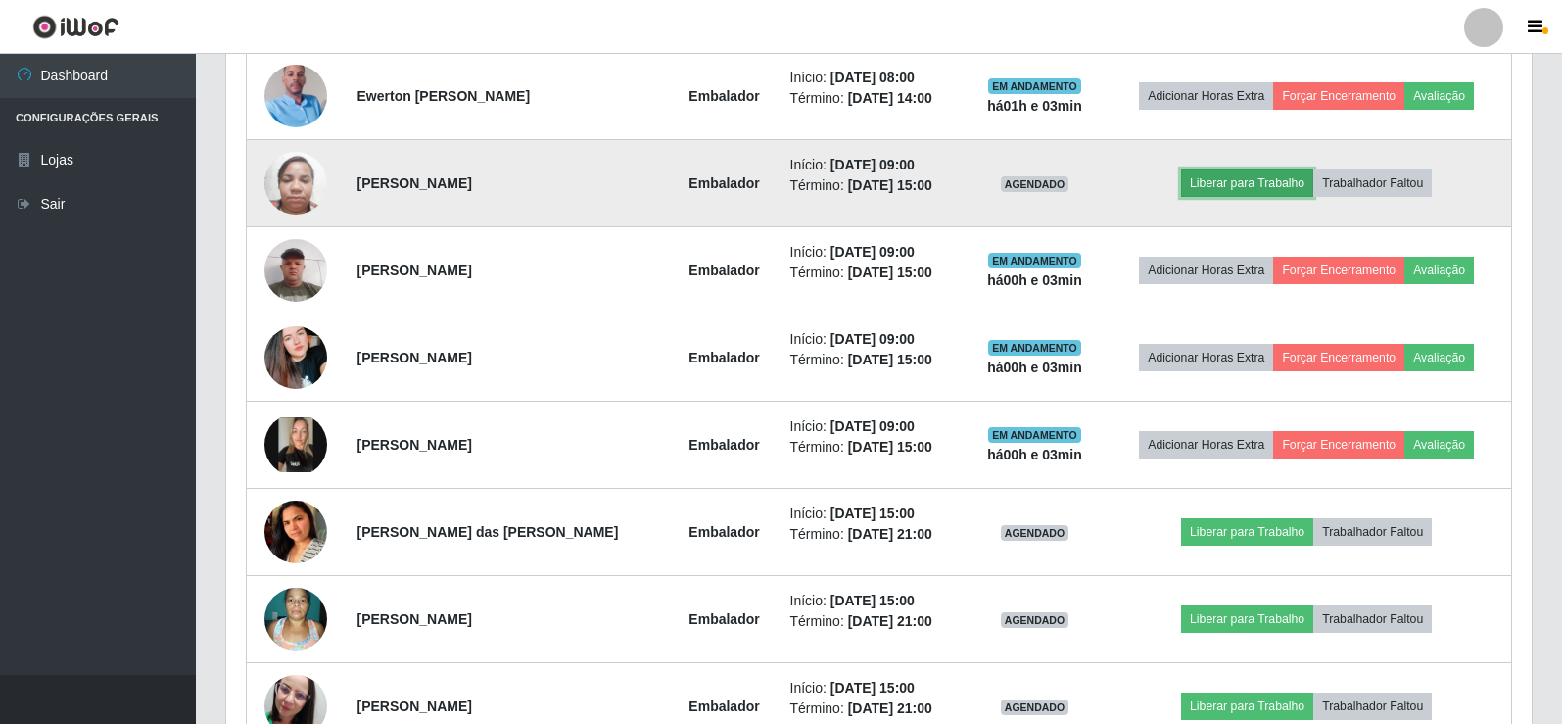
click at [1249, 178] on button "Liberar para Trabalho" at bounding box center [1247, 182] width 132 height 27
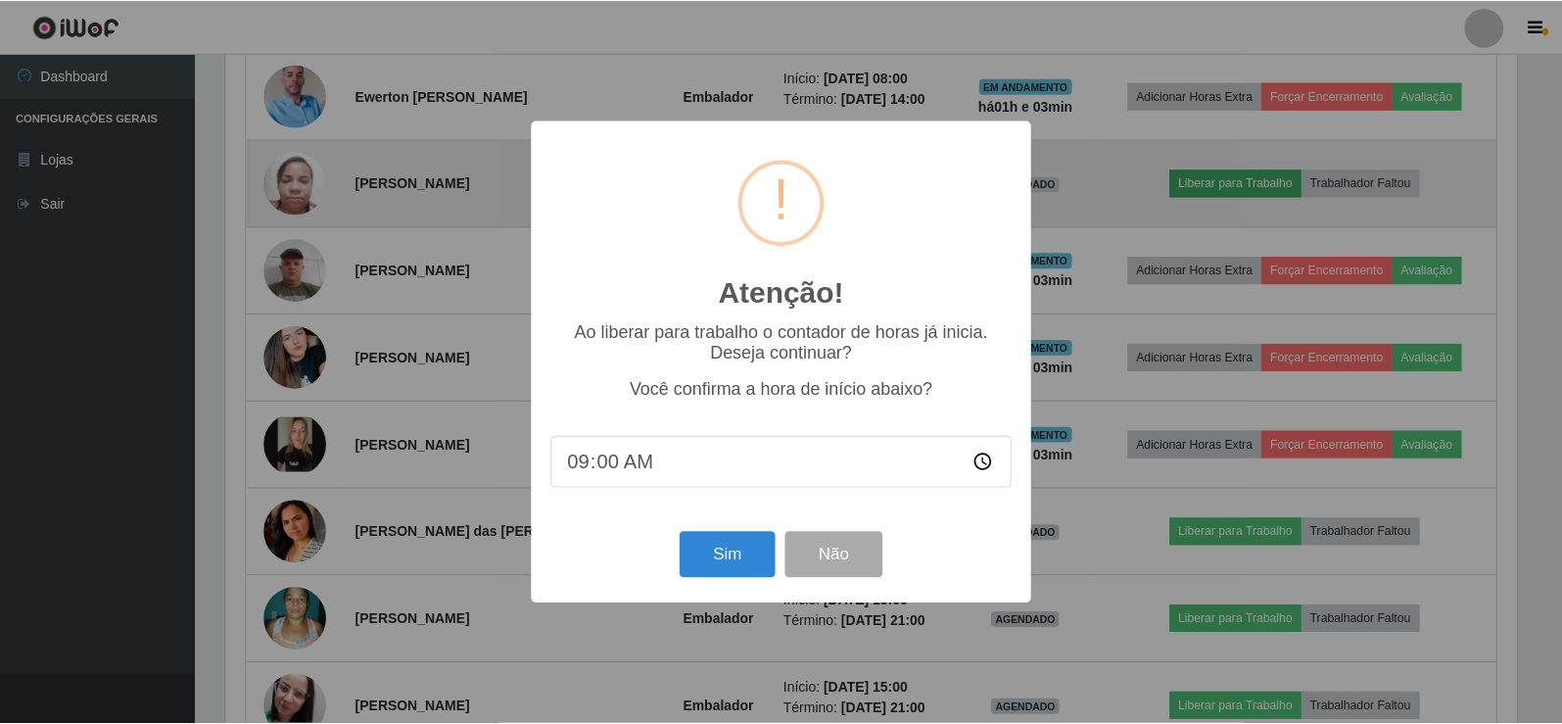
scroll to position [406, 1296]
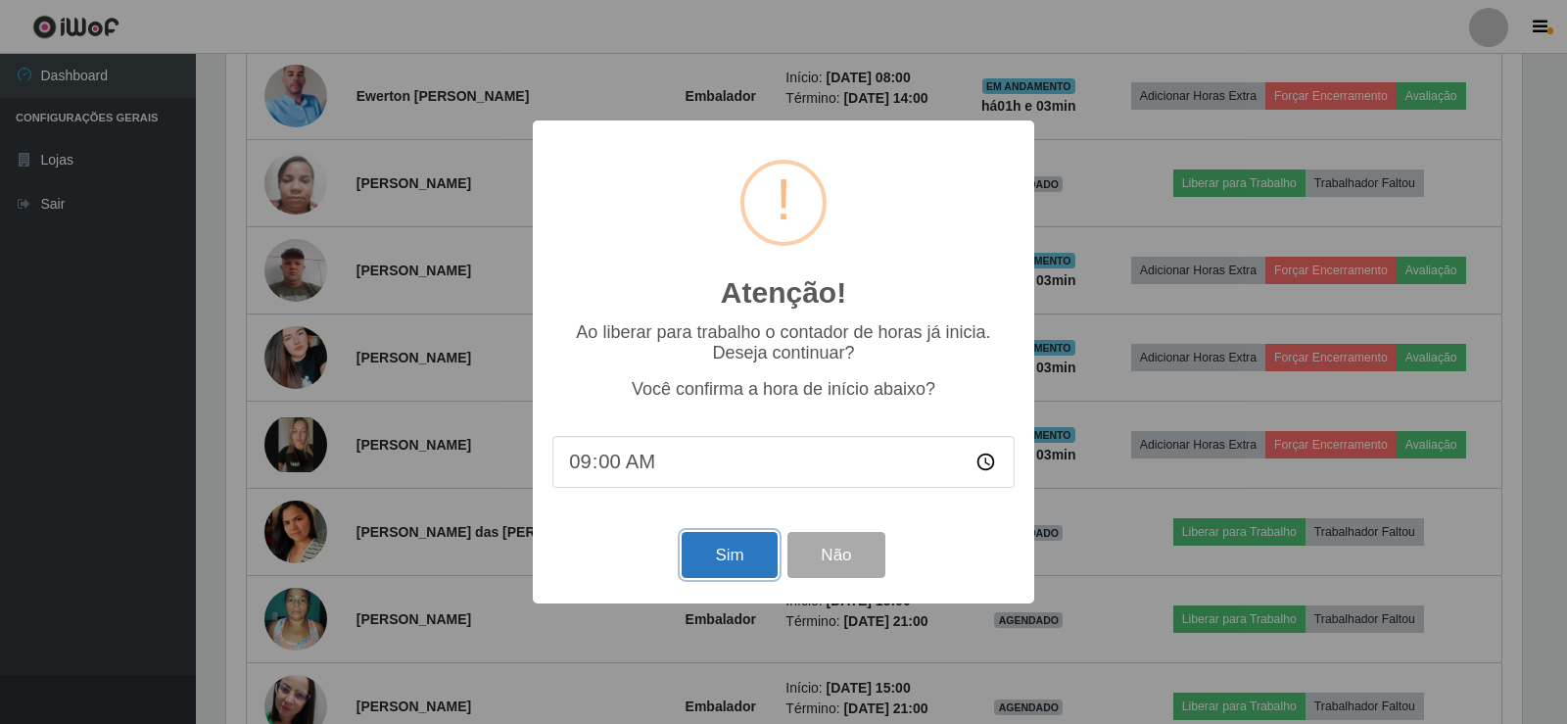
click at [737, 554] on button "Sim" at bounding box center [729, 555] width 95 height 46
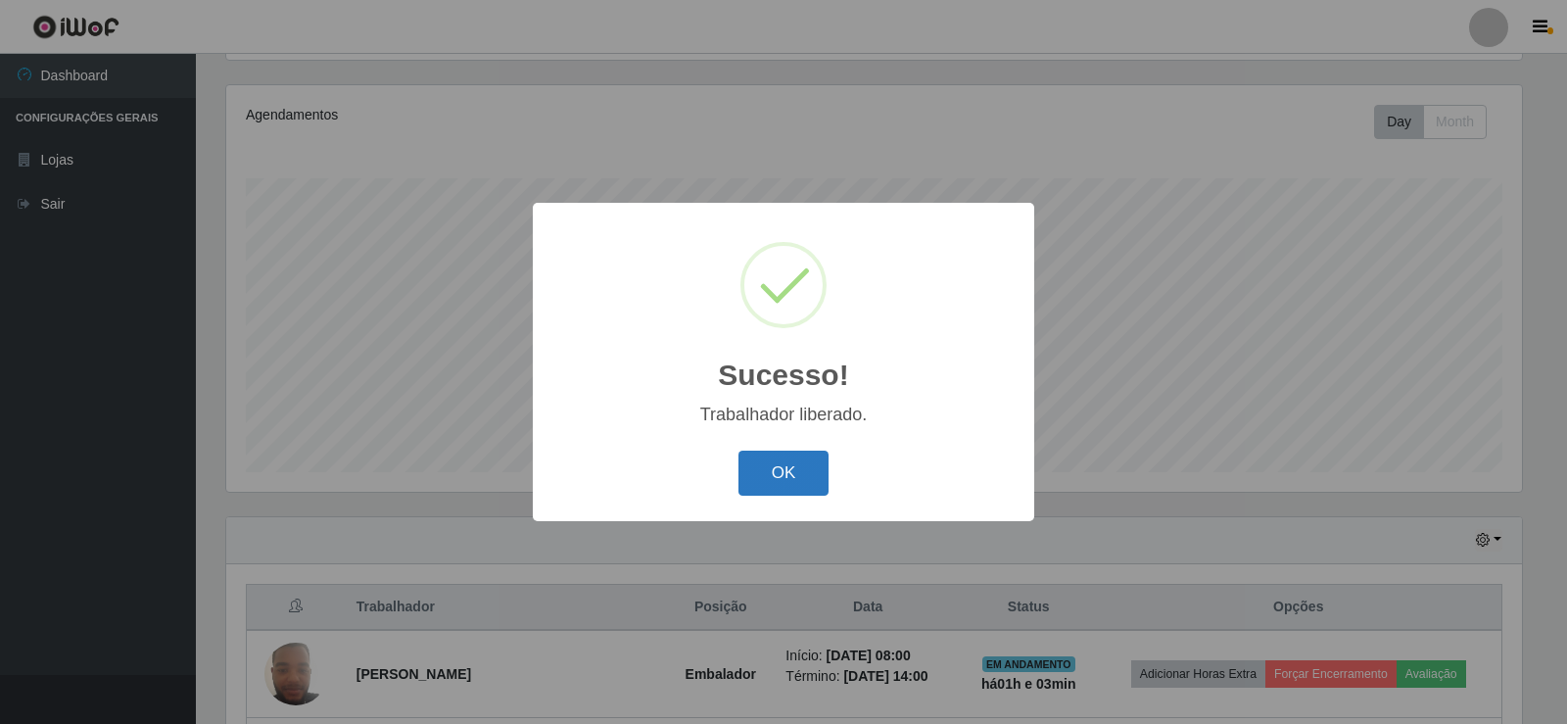
click at [789, 475] on button "OK" at bounding box center [784, 474] width 91 height 46
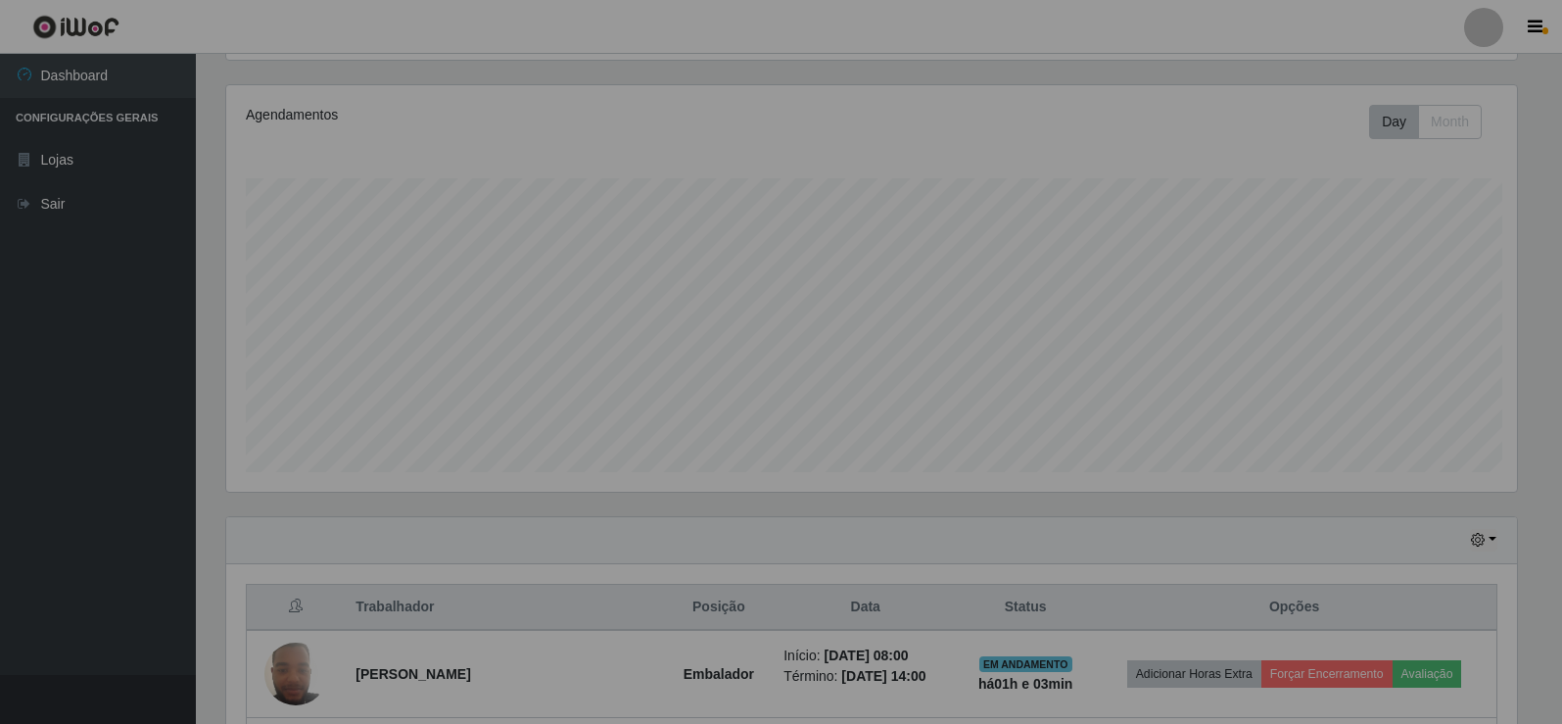
scroll to position [406, 1306]
